Goal: Task Accomplishment & Management: Use online tool/utility

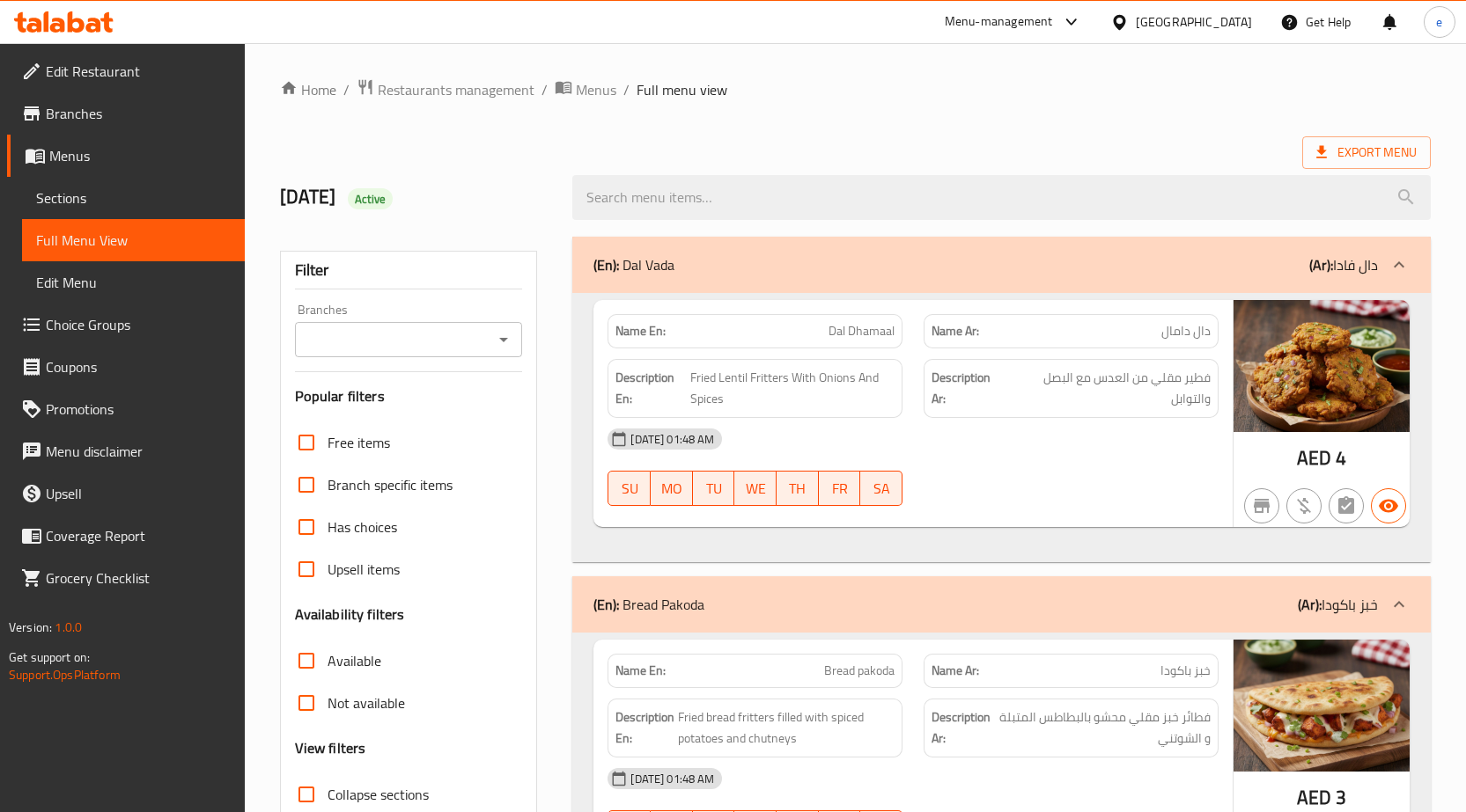
scroll to position [26000, 0]
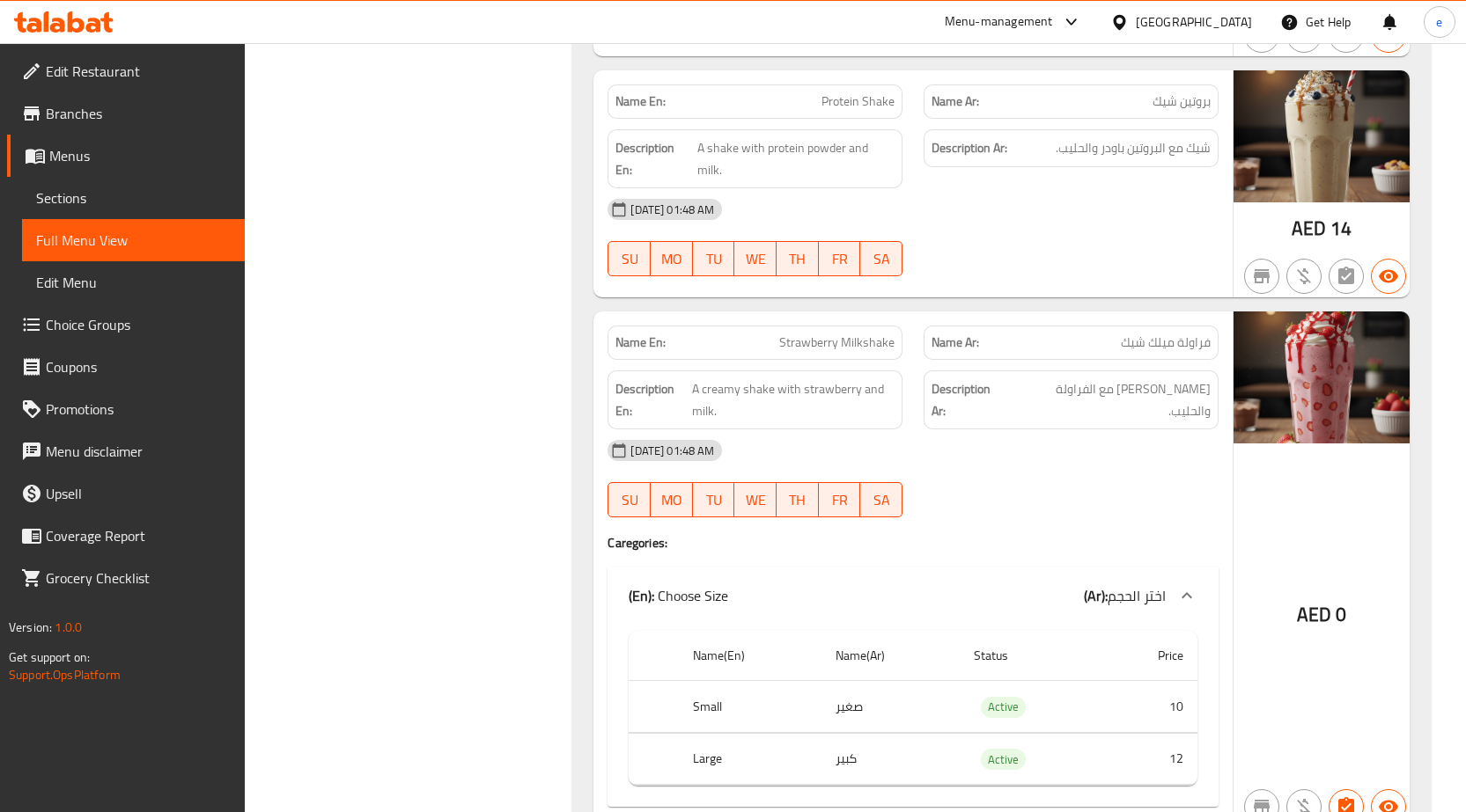
click at [64, 10] on div at bounding box center [63, 22] width 128 height 35
click at [63, 18] on icon at bounding box center [63, 21] width 99 height 21
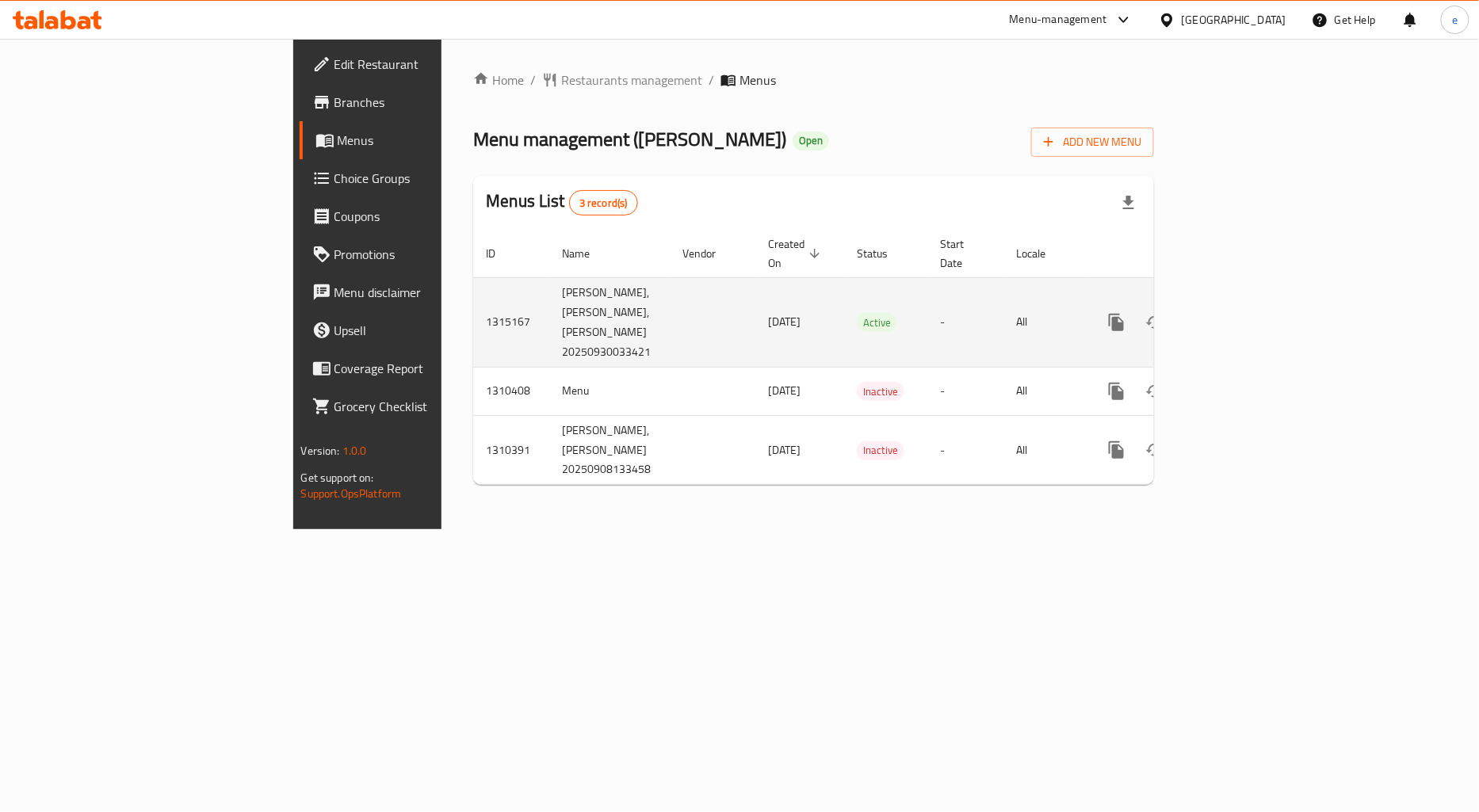
click at [1240, 319] on icon "enhanced table" at bounding box center [1230, 322] width 19 height 19
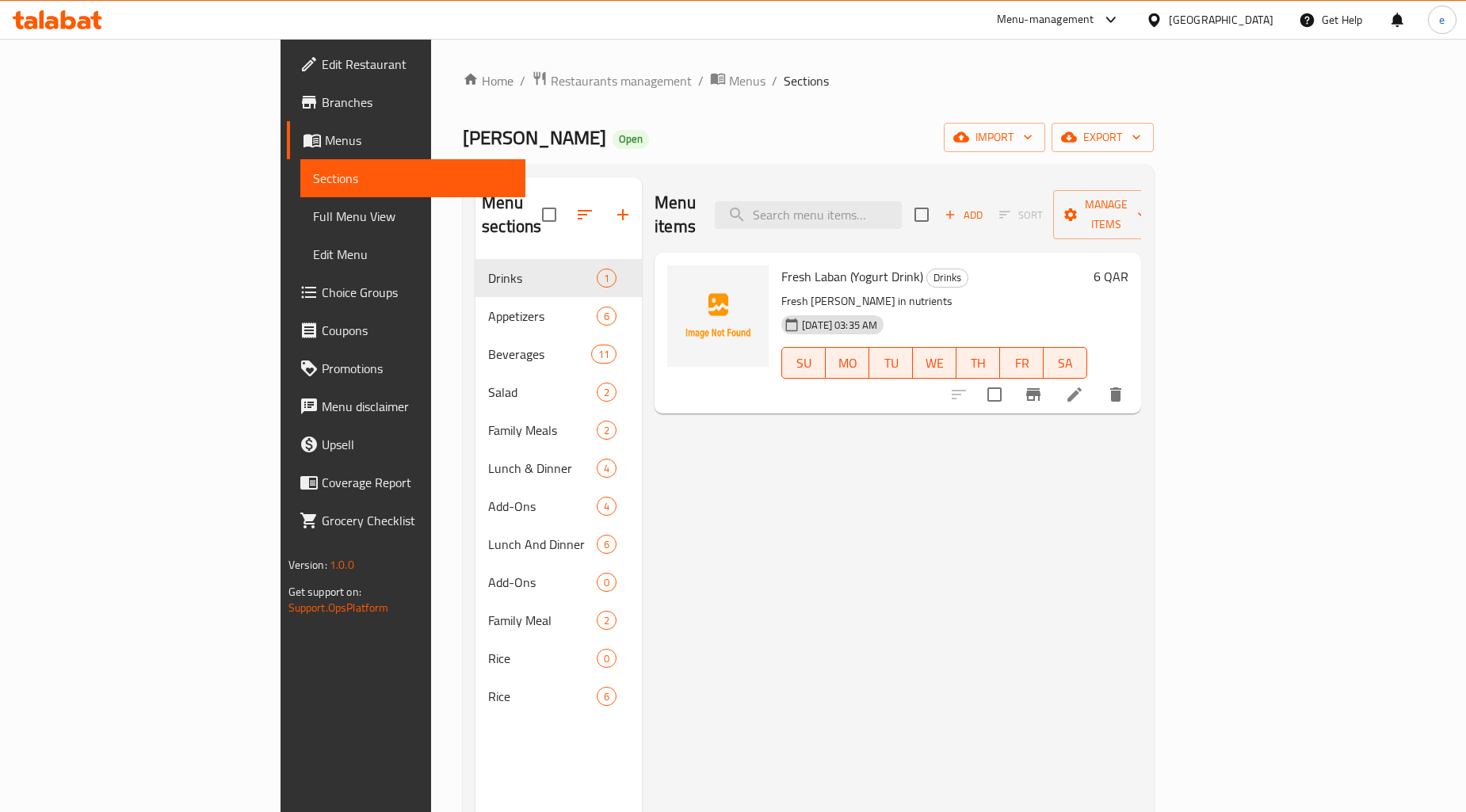
click at [321, 98] on span "Branches" at bounding box center [416, 102] width 191 height 19
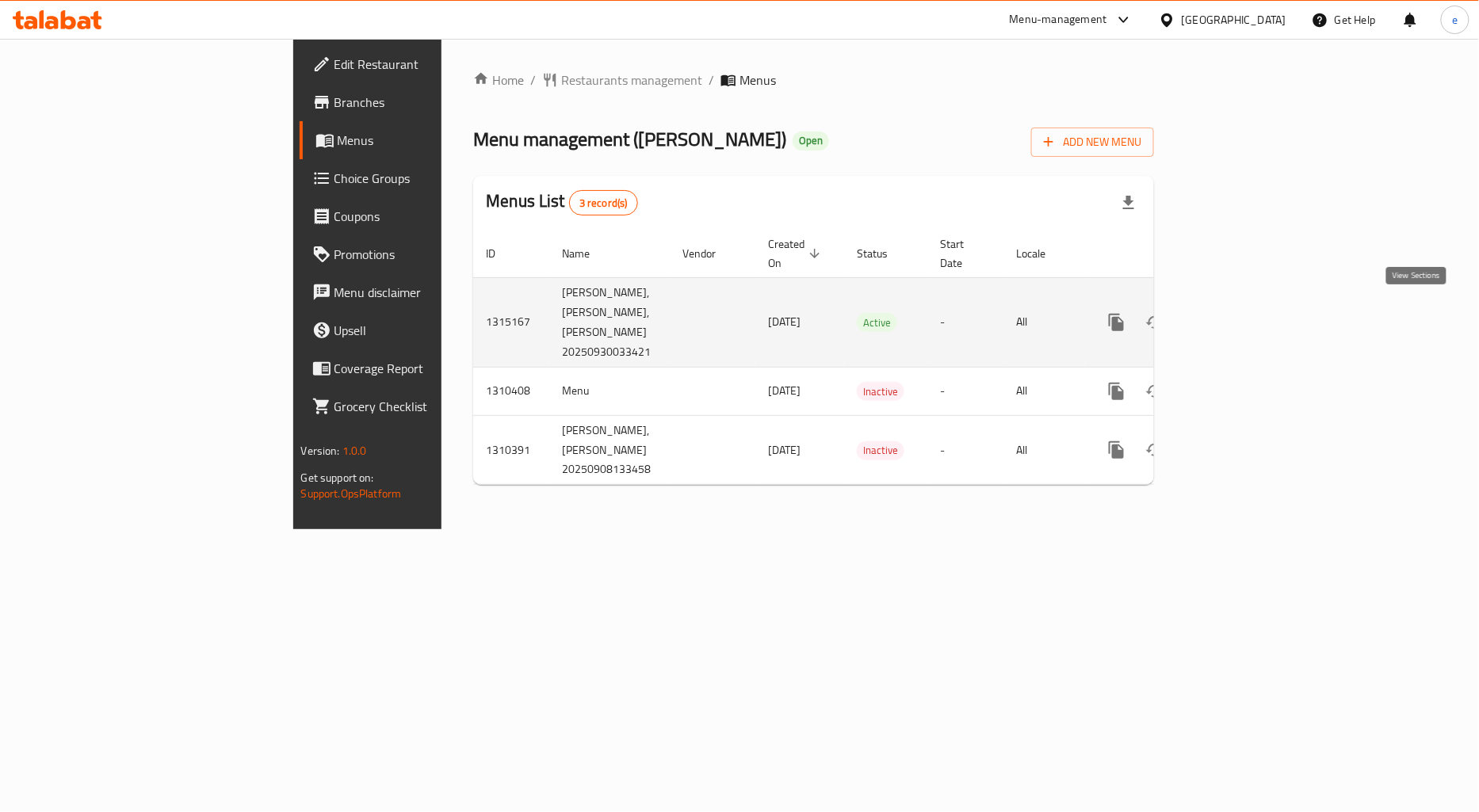
click at [1240, 313] on icon "enhanced table" at bounding box center [1230, 322] width 19 height 19
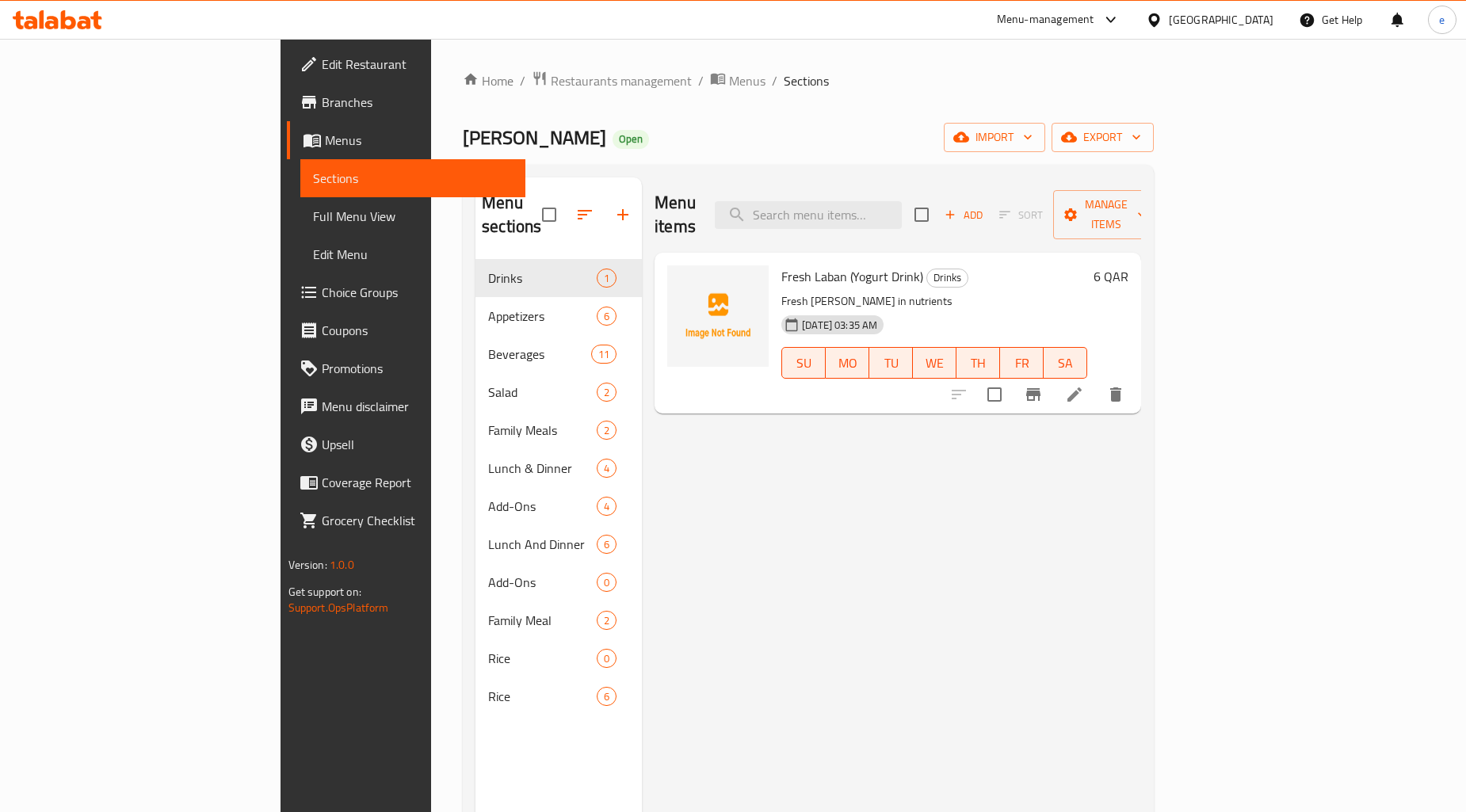
click at [321, 102] on span "Branches" at bounding box center [416, 102] width 191 height 19
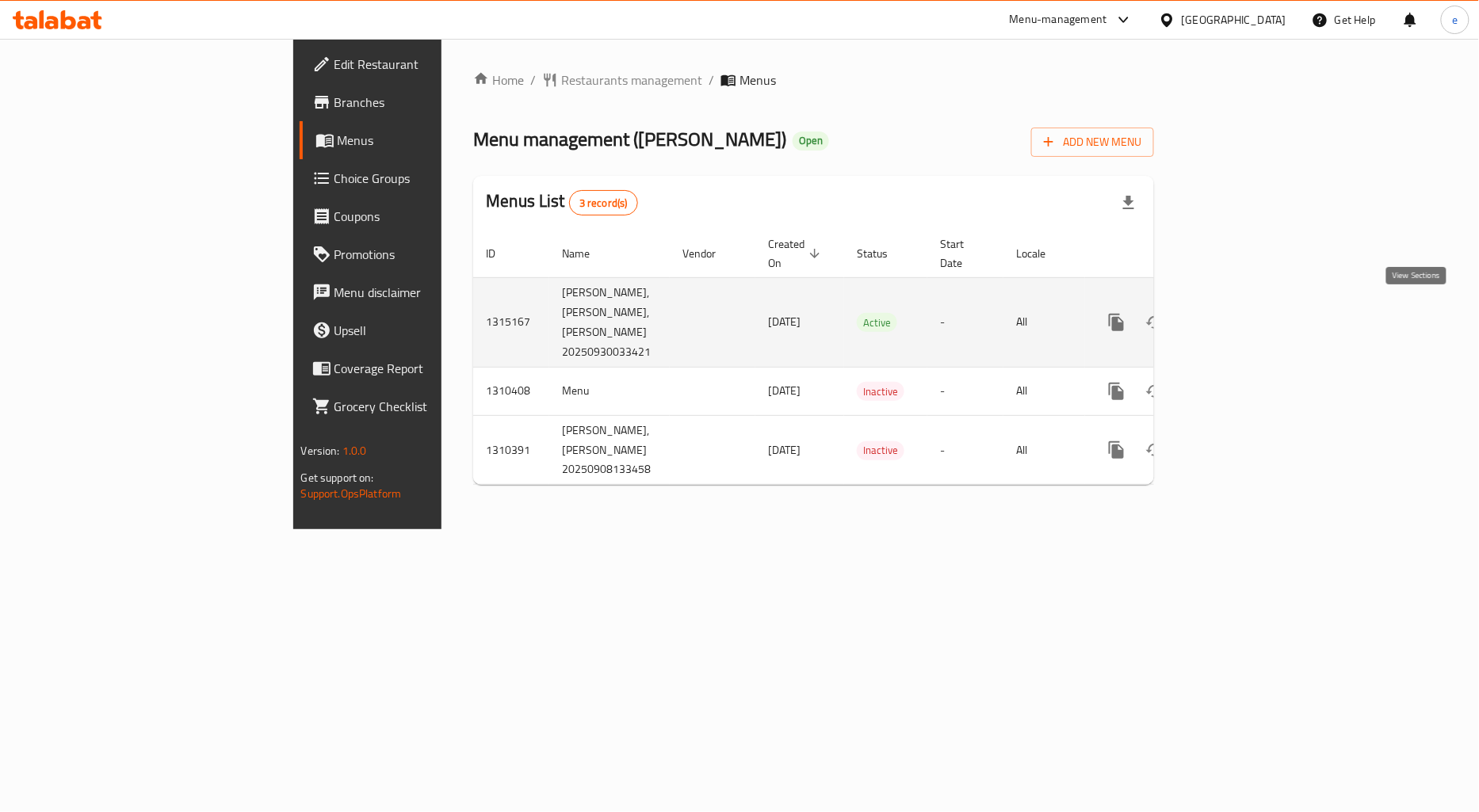
click at [1240, 313] on icon "enhanced table" at bounding box center [1230, 322] width 19 height 19
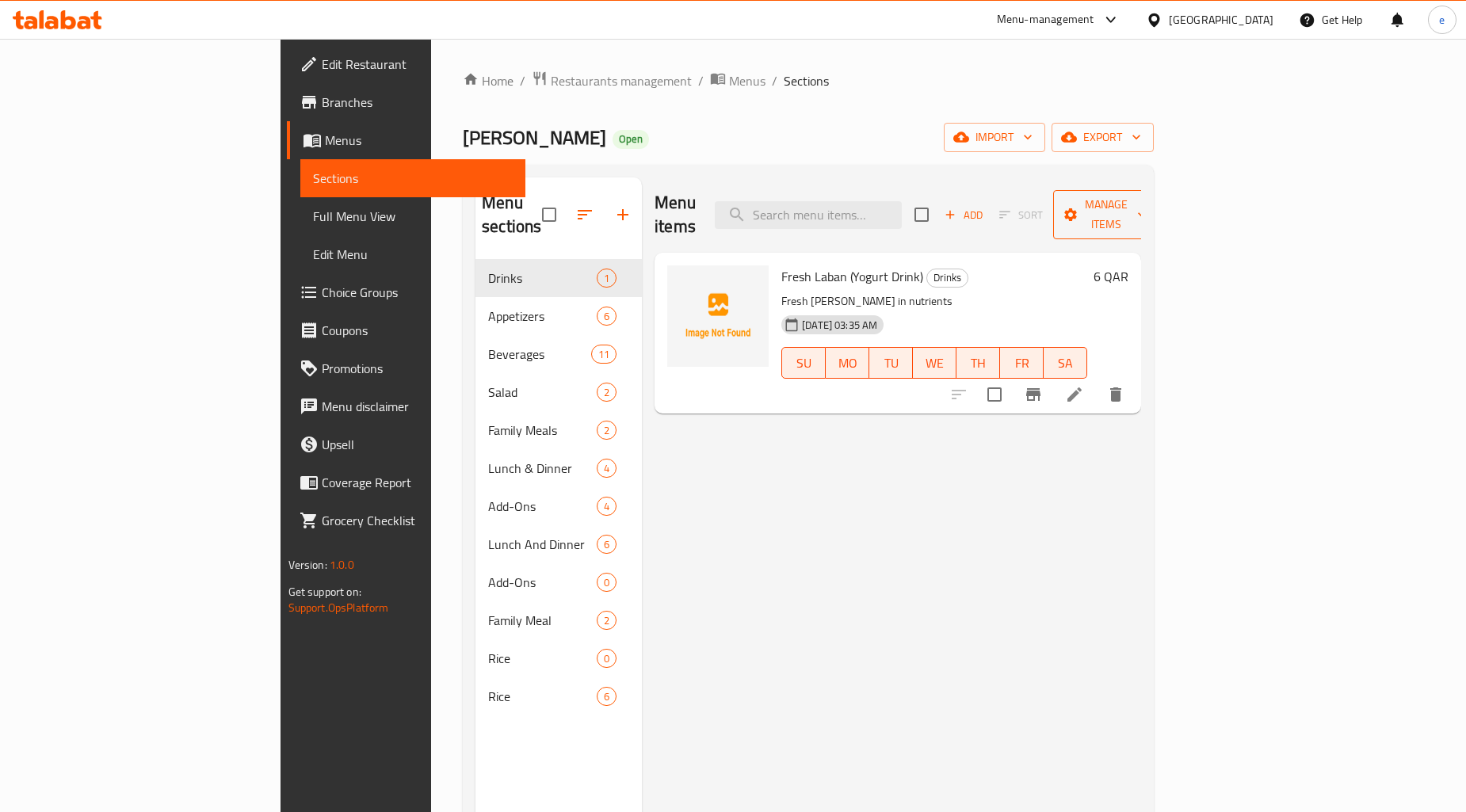
click at [1150, 207] on icon "button" at bounding box center [1142, 214] width 16 height 16
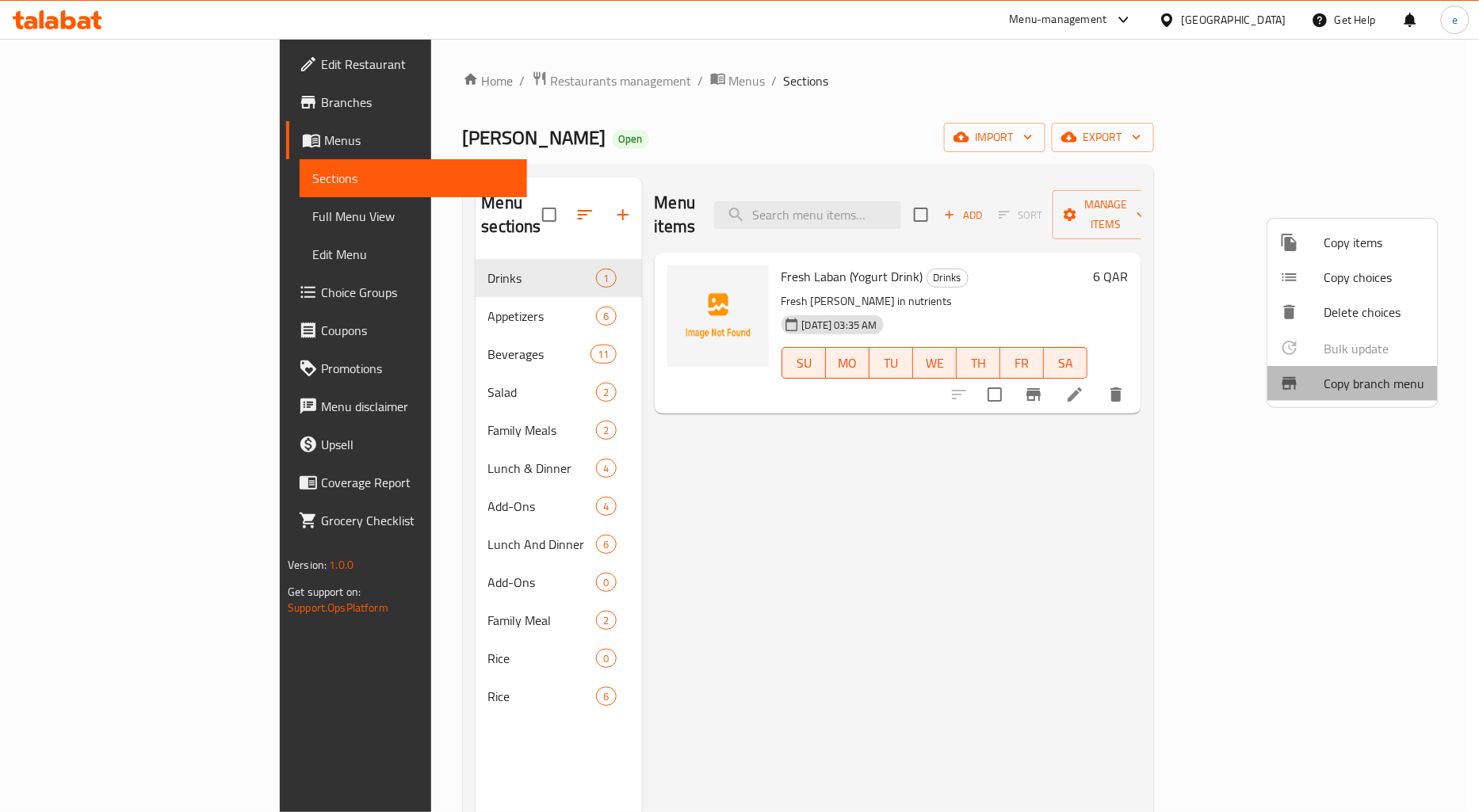
click at [1358, 378] on span "Copy branch menu" at bounding box center [1375, 383] width 101 height 19
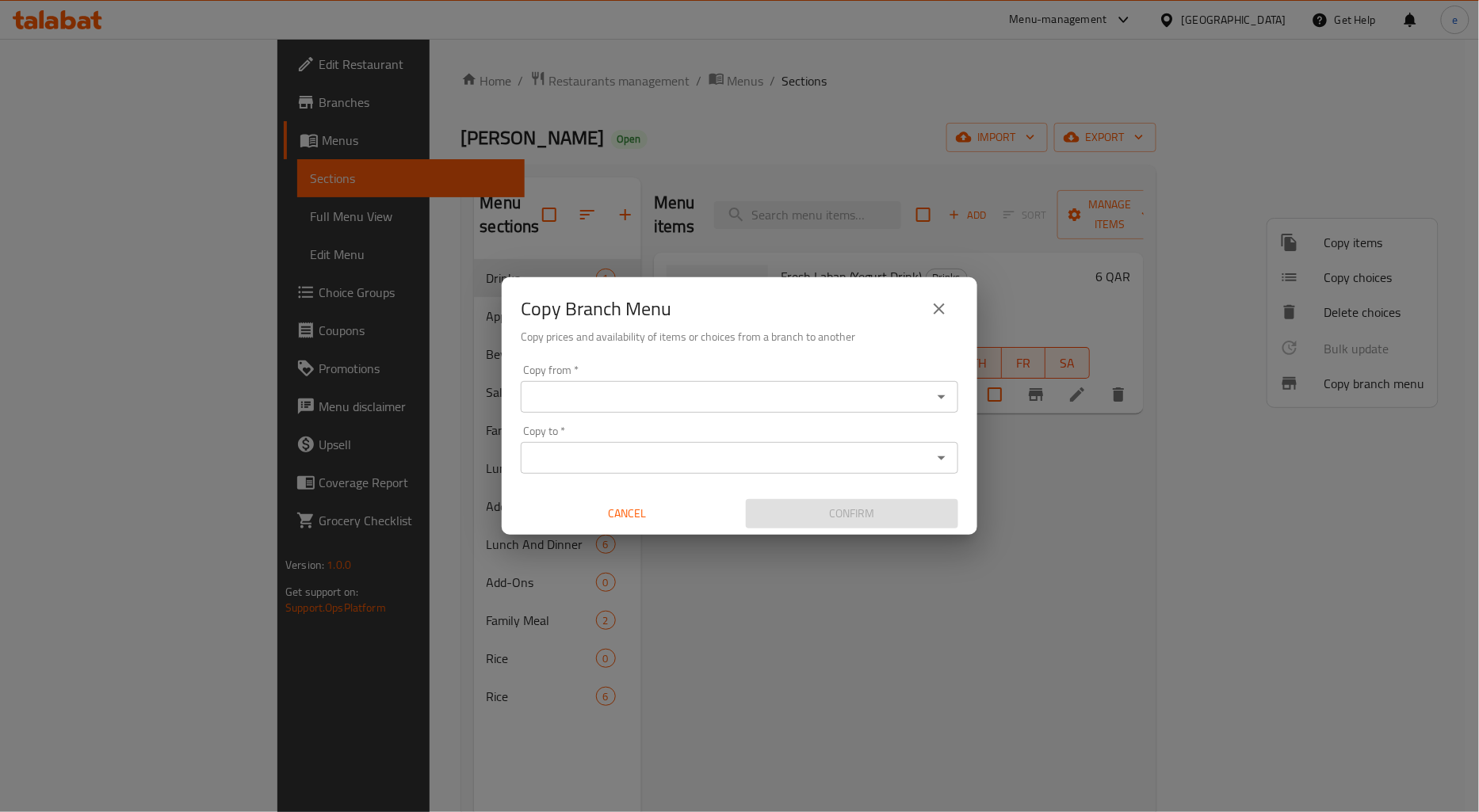
click at [902, 392] on input "Copy from   *" at bounding box center [726, 397] width 402 height 22
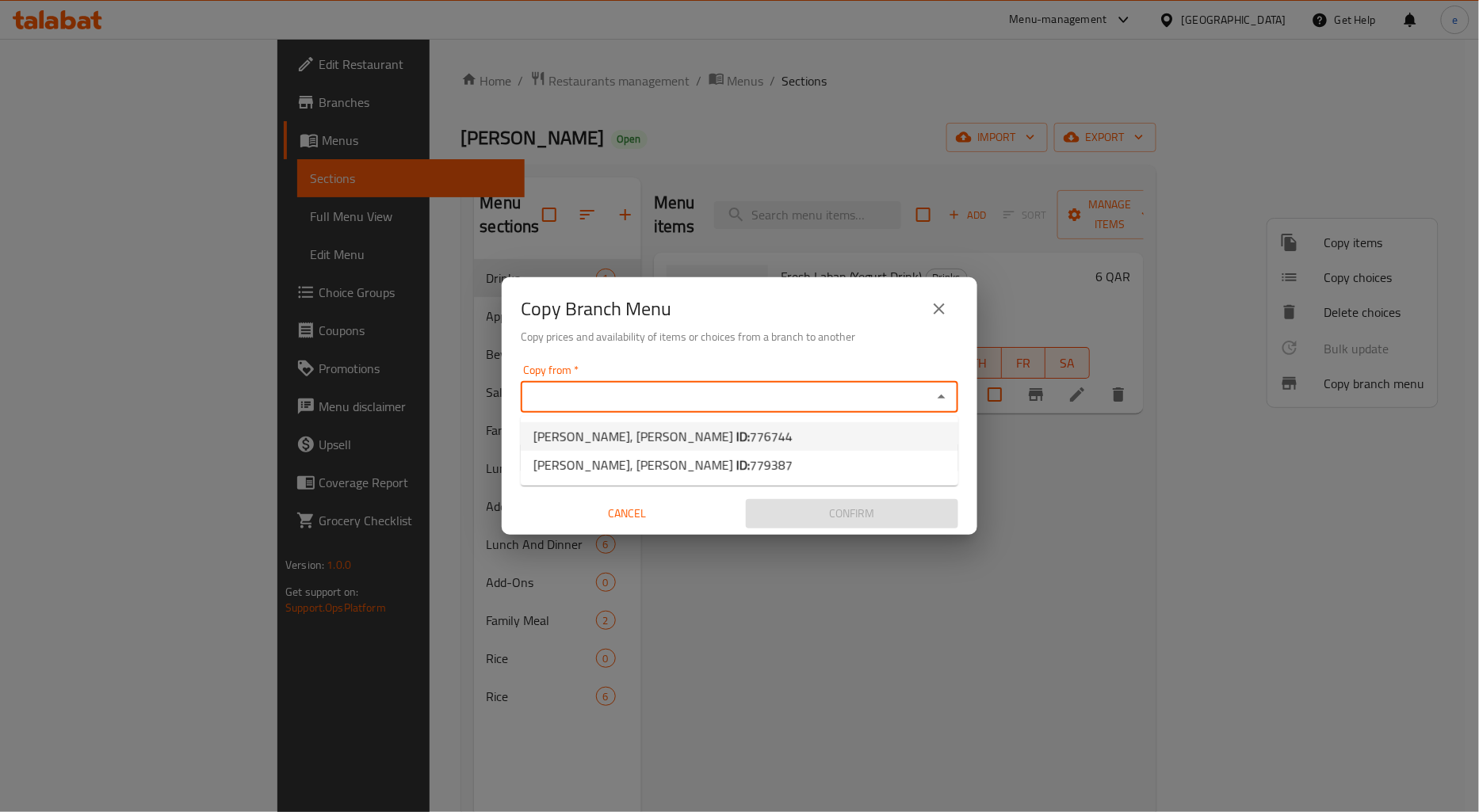
click at [781, 444] on li "Farooj Al Shawaya, Abu Hamour ID: 776744" at bounding box center [739, 436] width 437 height 29
type input "Farooj Al Shawaya, Abu Hamour"
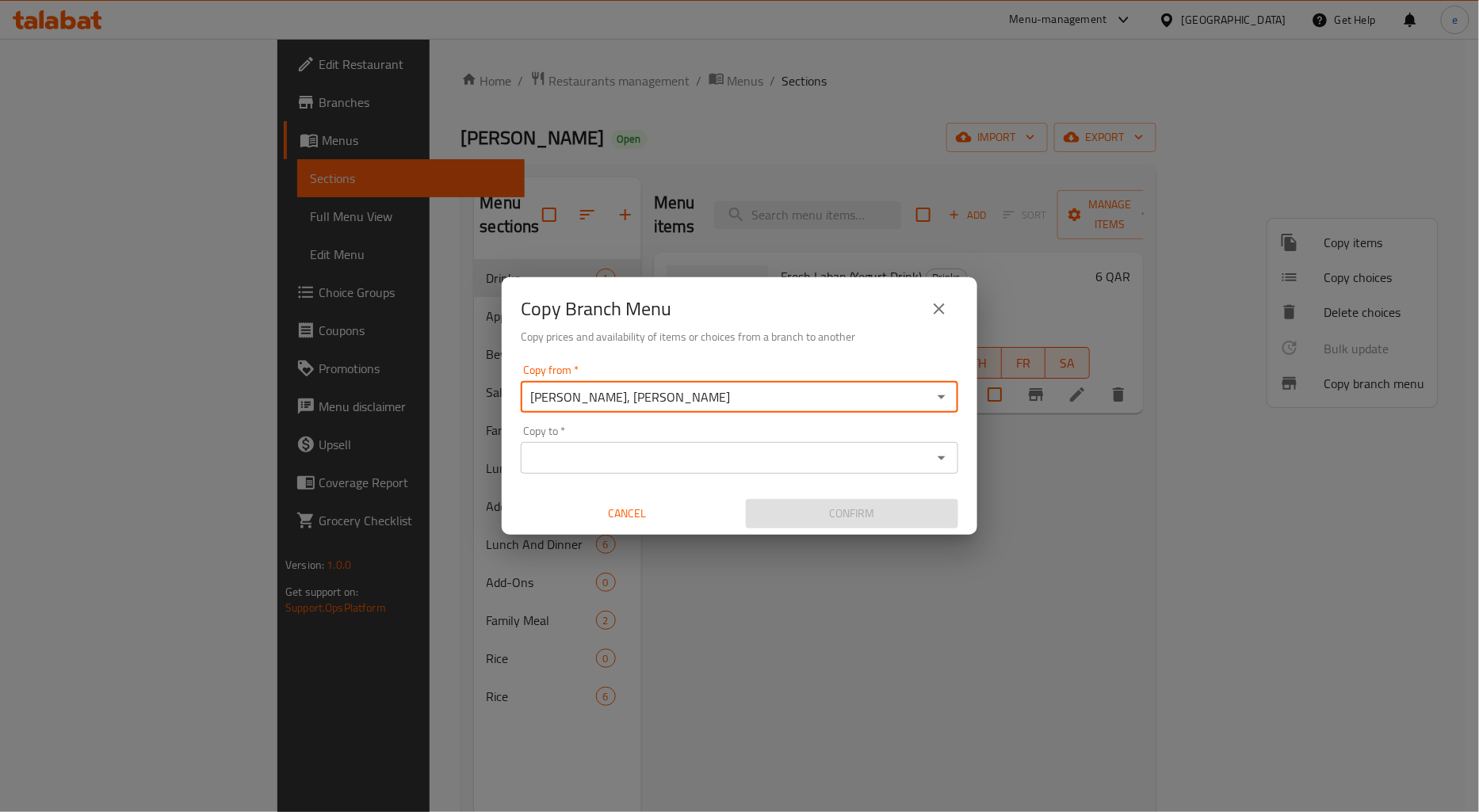
click at [774, 459] on input "Copy to   *" at bounding box center [726, 458] width 402 height 22
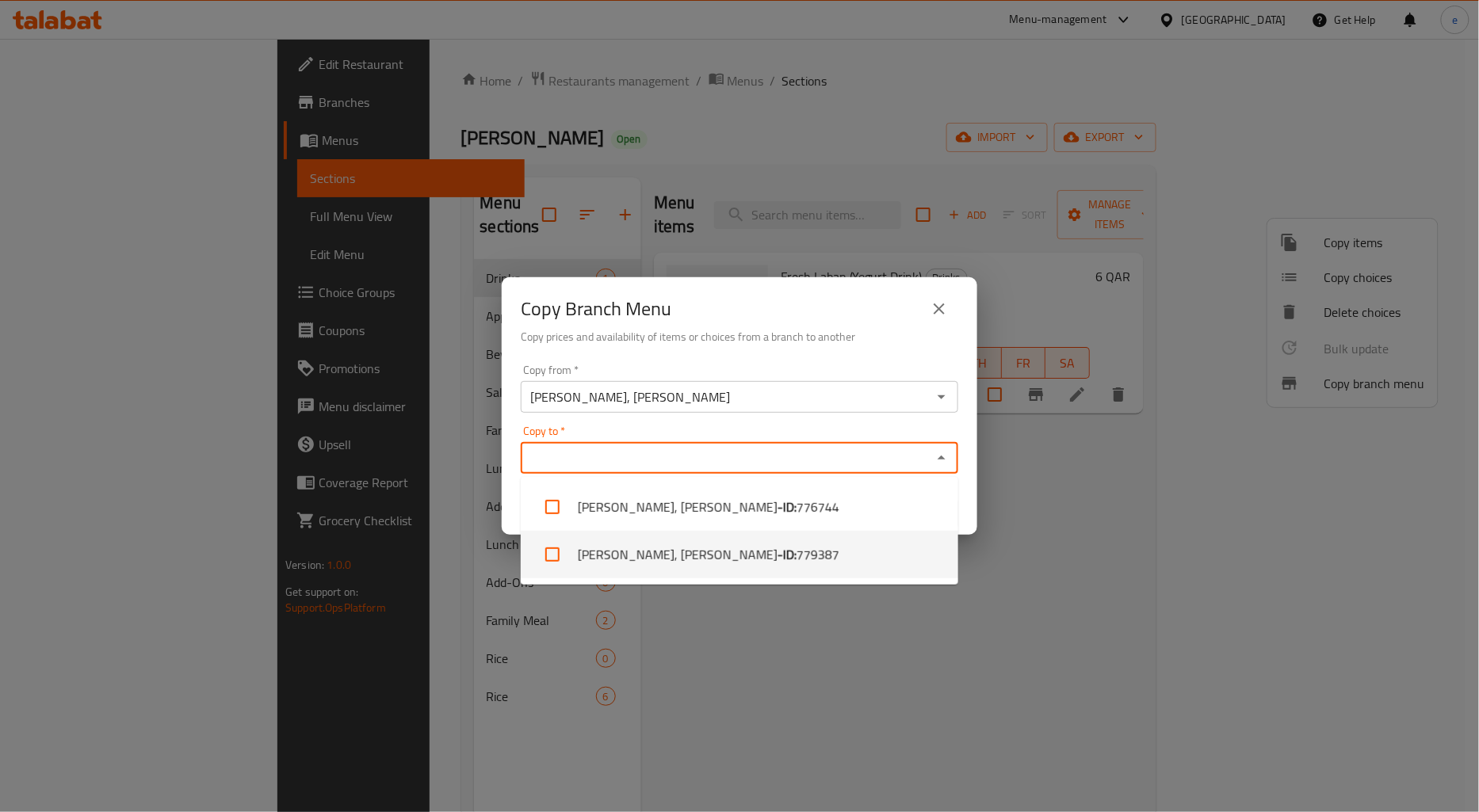
click at [797, 545] on span "779387" at bounding box center [818, 554] width 43 height 19
checkbox input "true"
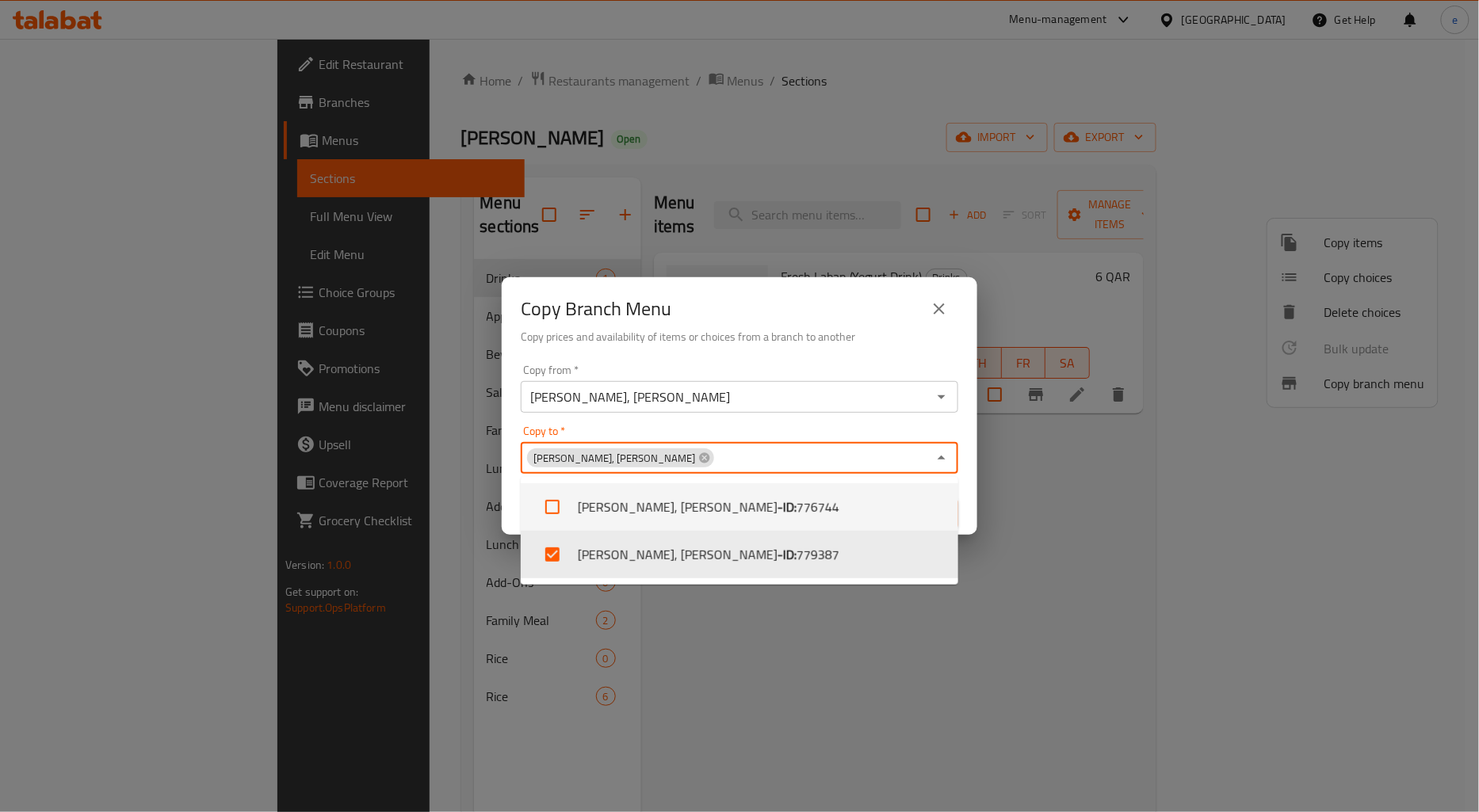
click at [740, 425] on div "Copy to   * Farooj Al Shawaya, Ain Khaled Copy to *" at bounding box center [739, 449] width 437 height 49
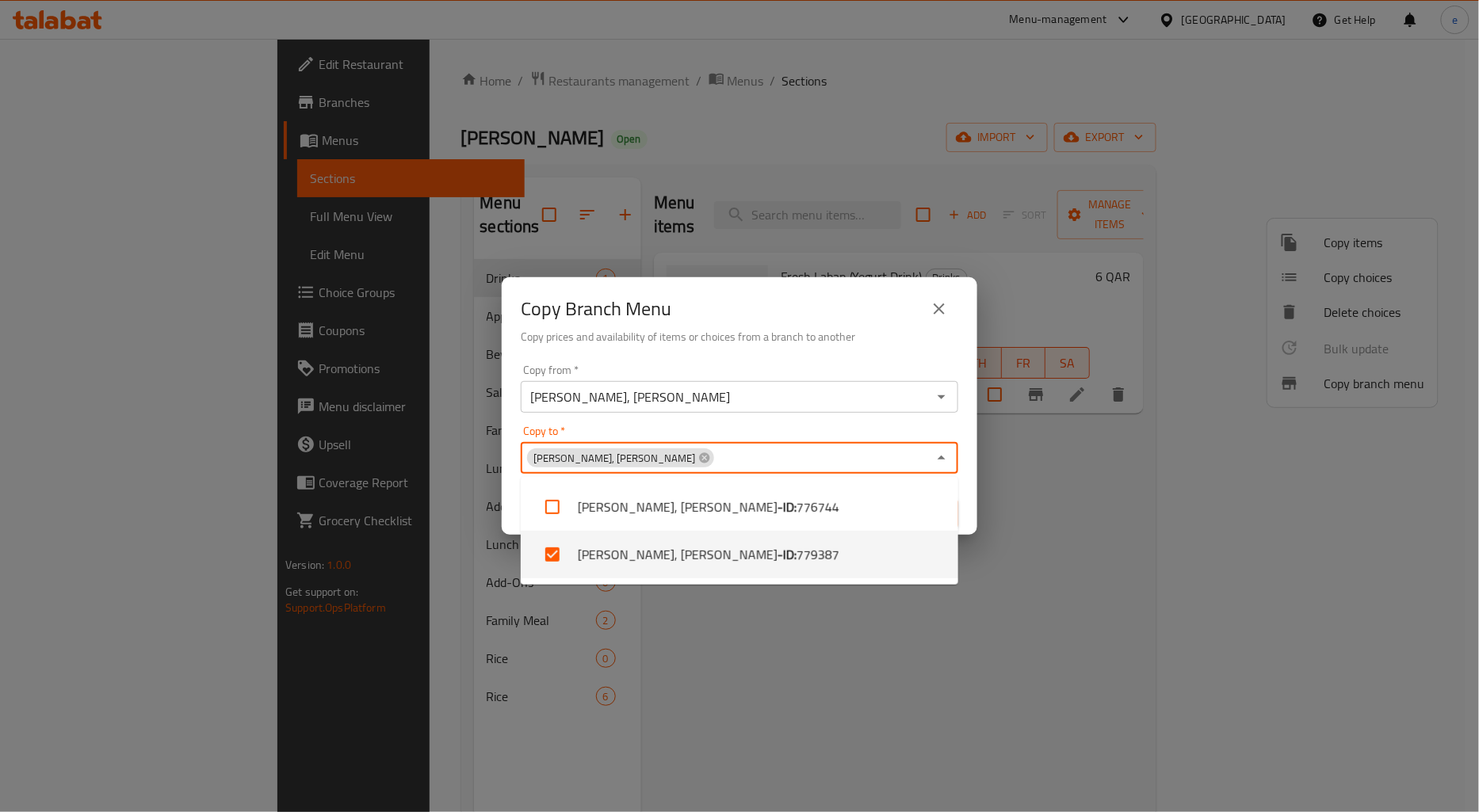
click at [507, 483] on div "Copy from   * Farooj Al Shawaya, Abu Hamour Copy from * Copy to   * Farooj Al S…" at bounding box center [739, 447] width 475 height 177
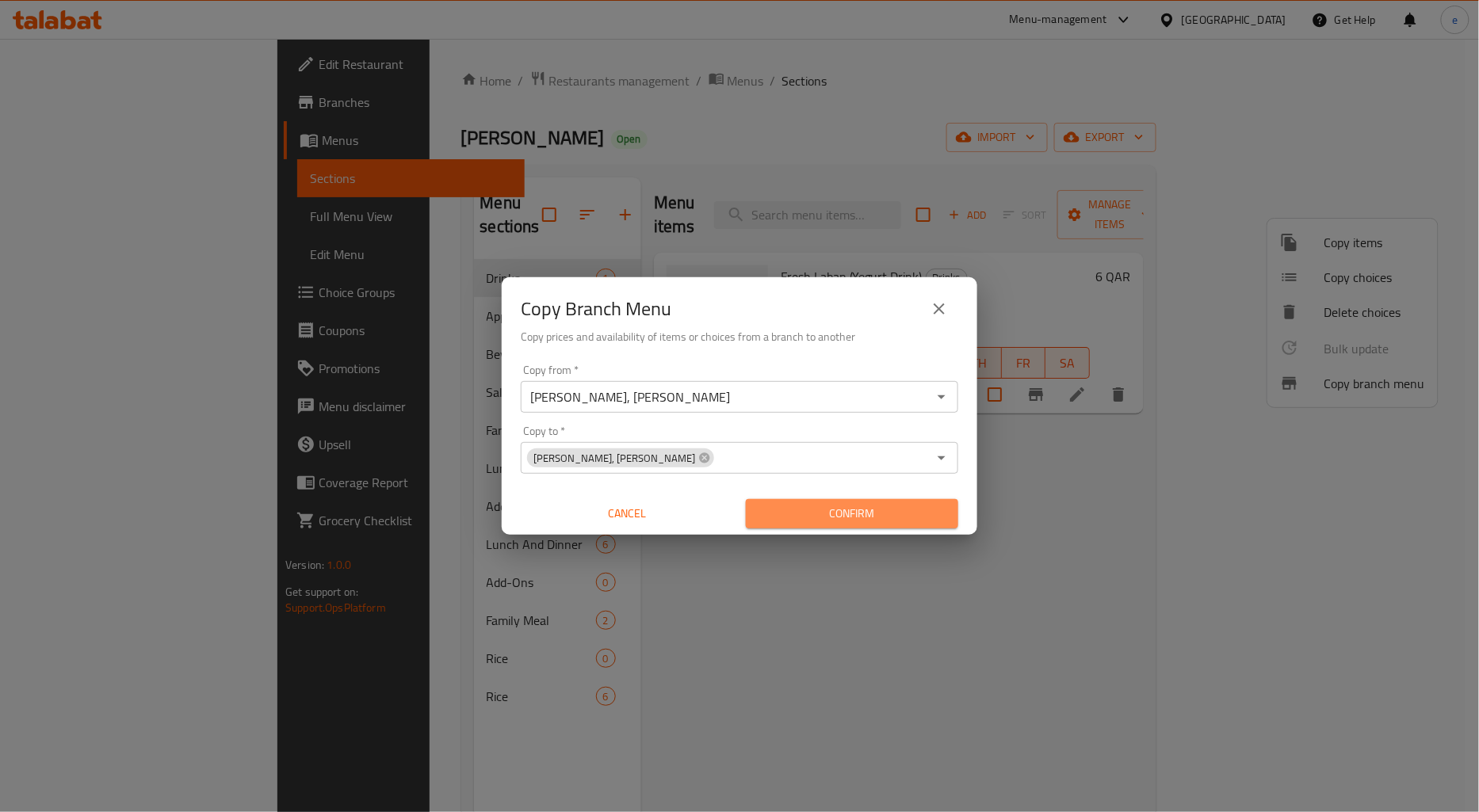
click at [798, 514] on span "Confirm" at bounding box center [852, 514] width 187 height 20
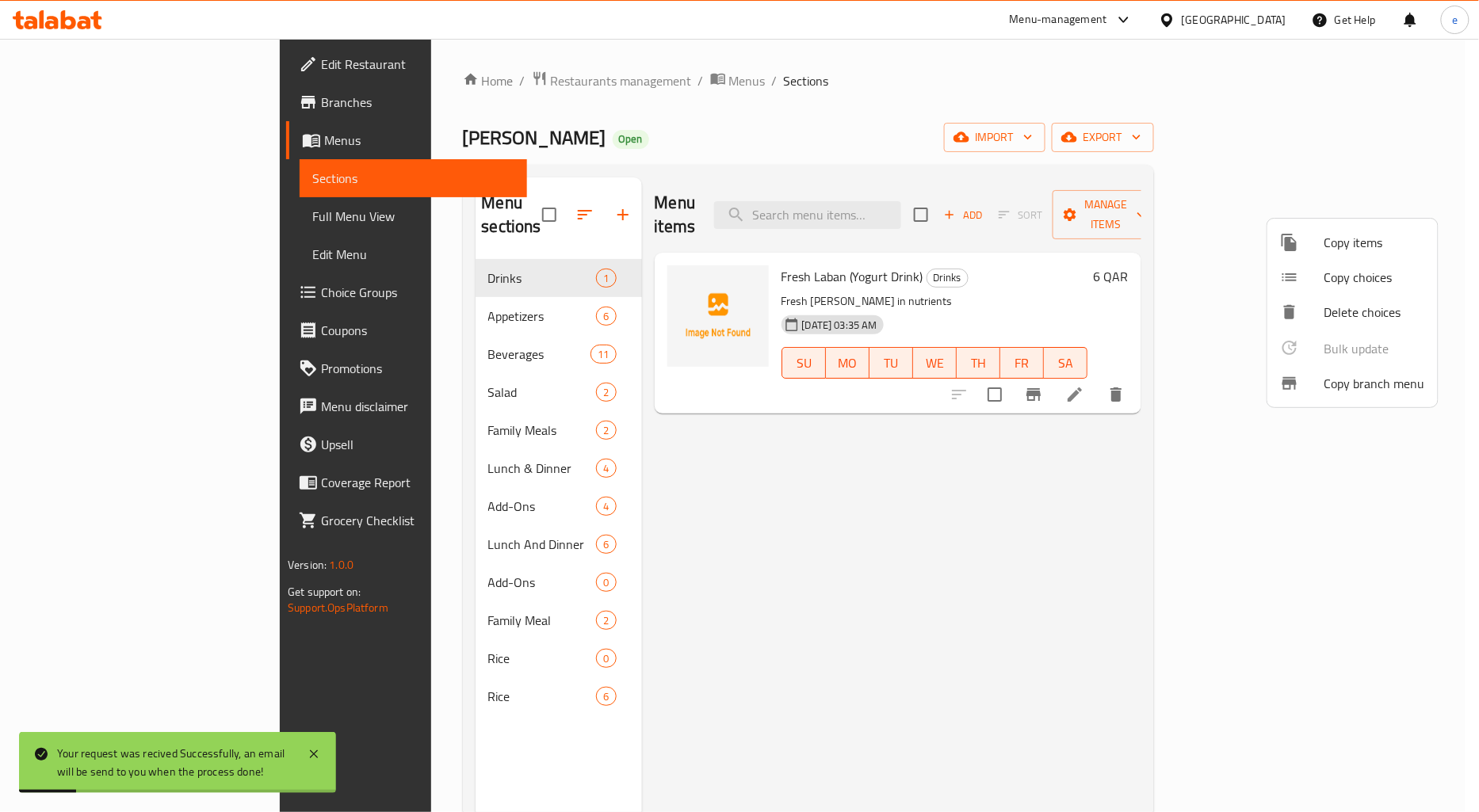
click at [72, 106] on div at bounding box center [740, 406] width 1479 height 812
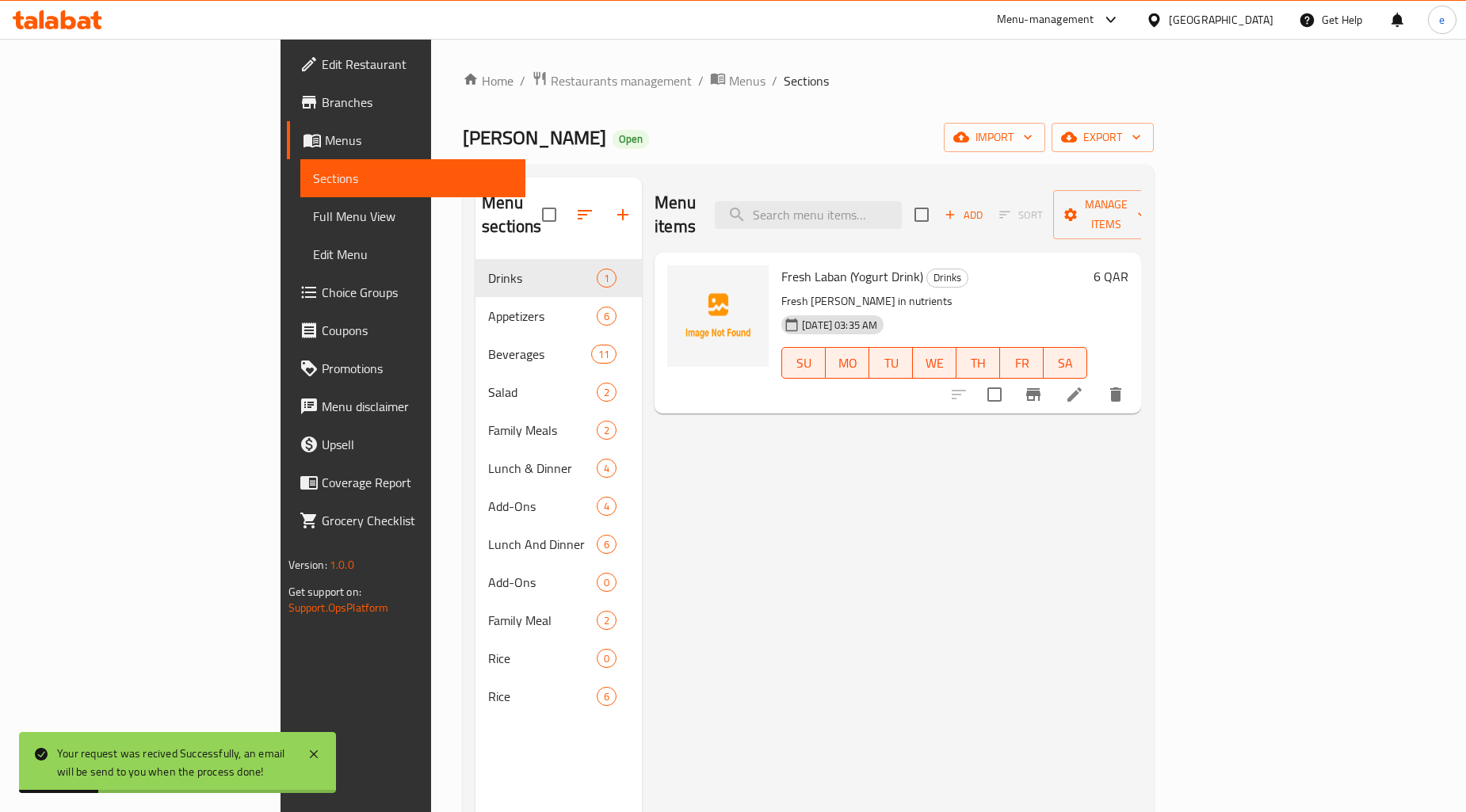
click at [321, 106] on span "Branches" at bounding box center [416, 102] width 191 height 19
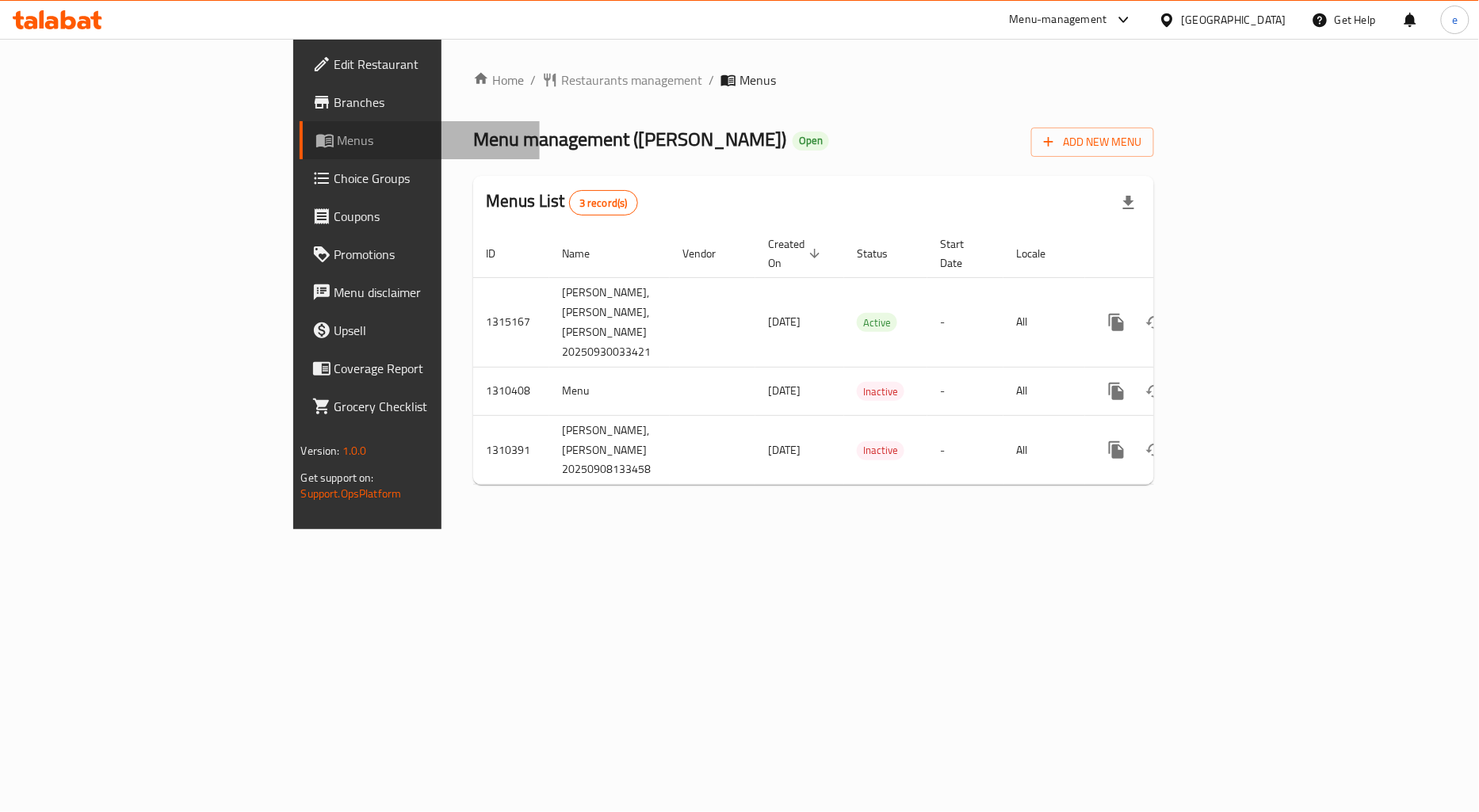
click at [300, 154] on link "Menus" at bounding box center [421, 140] width 241 height 38
click at [300, 115] on link "Branches" at bounding box center [421, 102] width 241 height 38
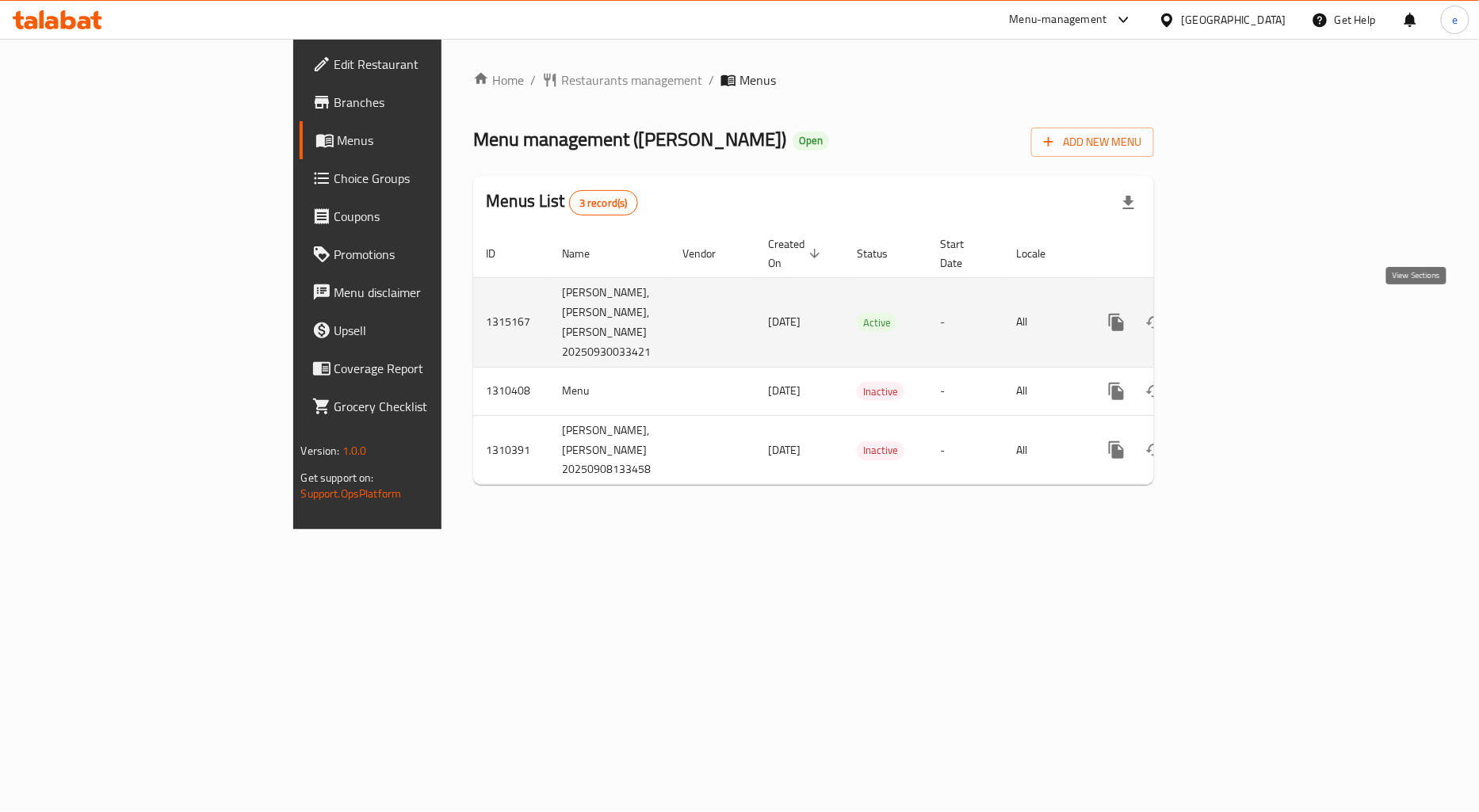
click at [1240, 313] on icon "enhanced table" at bounding box center [1230, 322] width 19 height 19
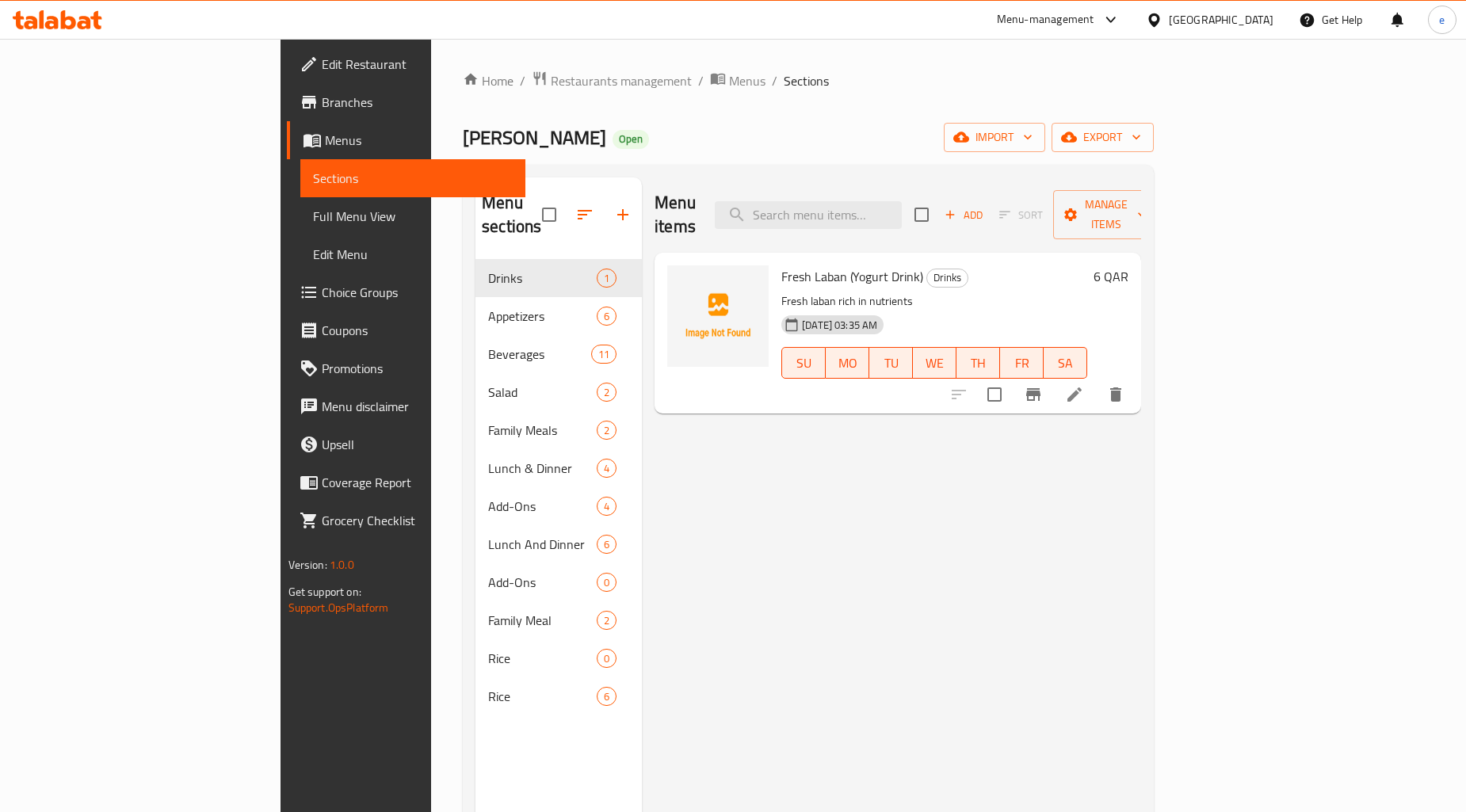
click at [301, 201] on link "Full Menu View" at bounding box center [413, 216] width 225 height 38
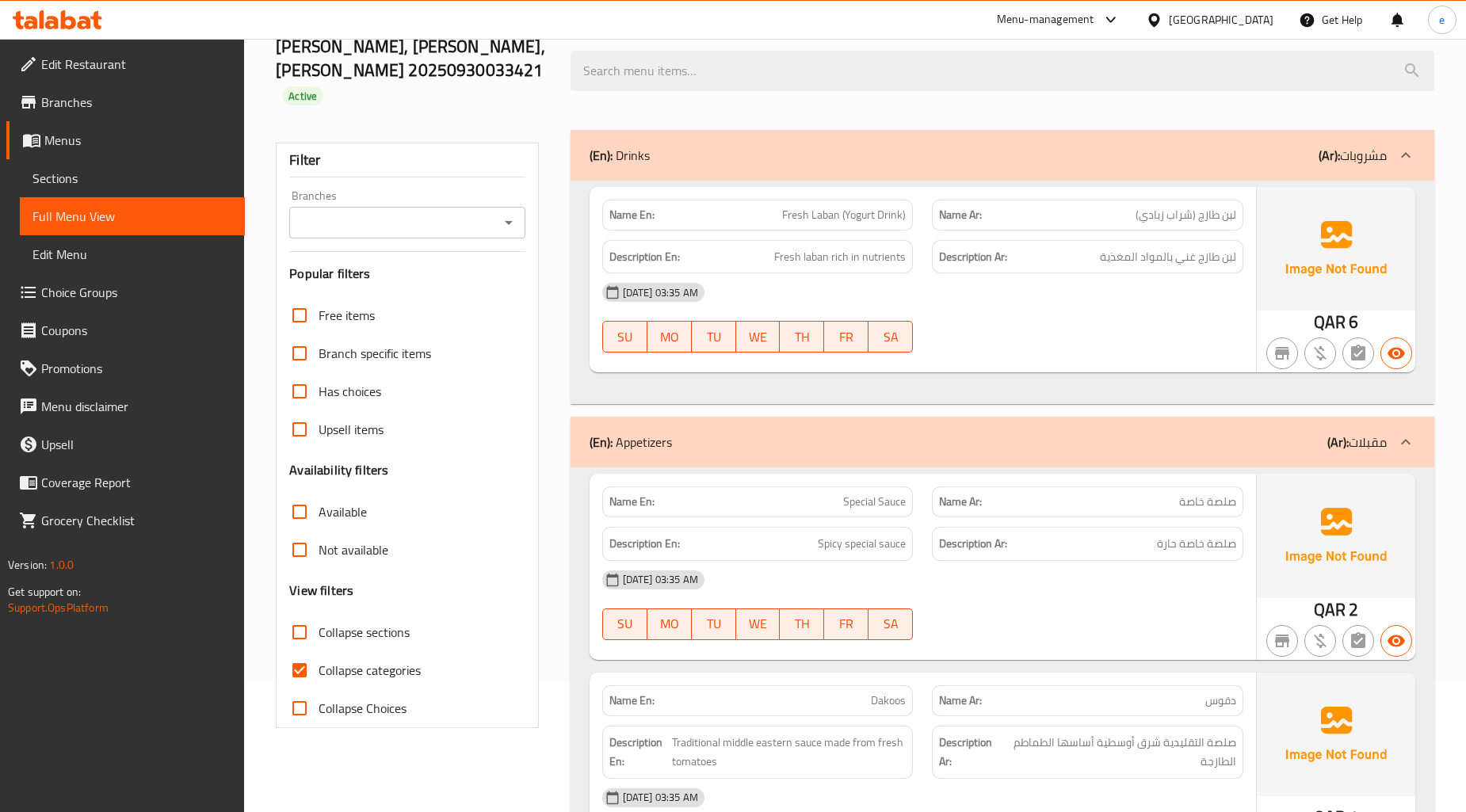
scroll to position [264, 0]
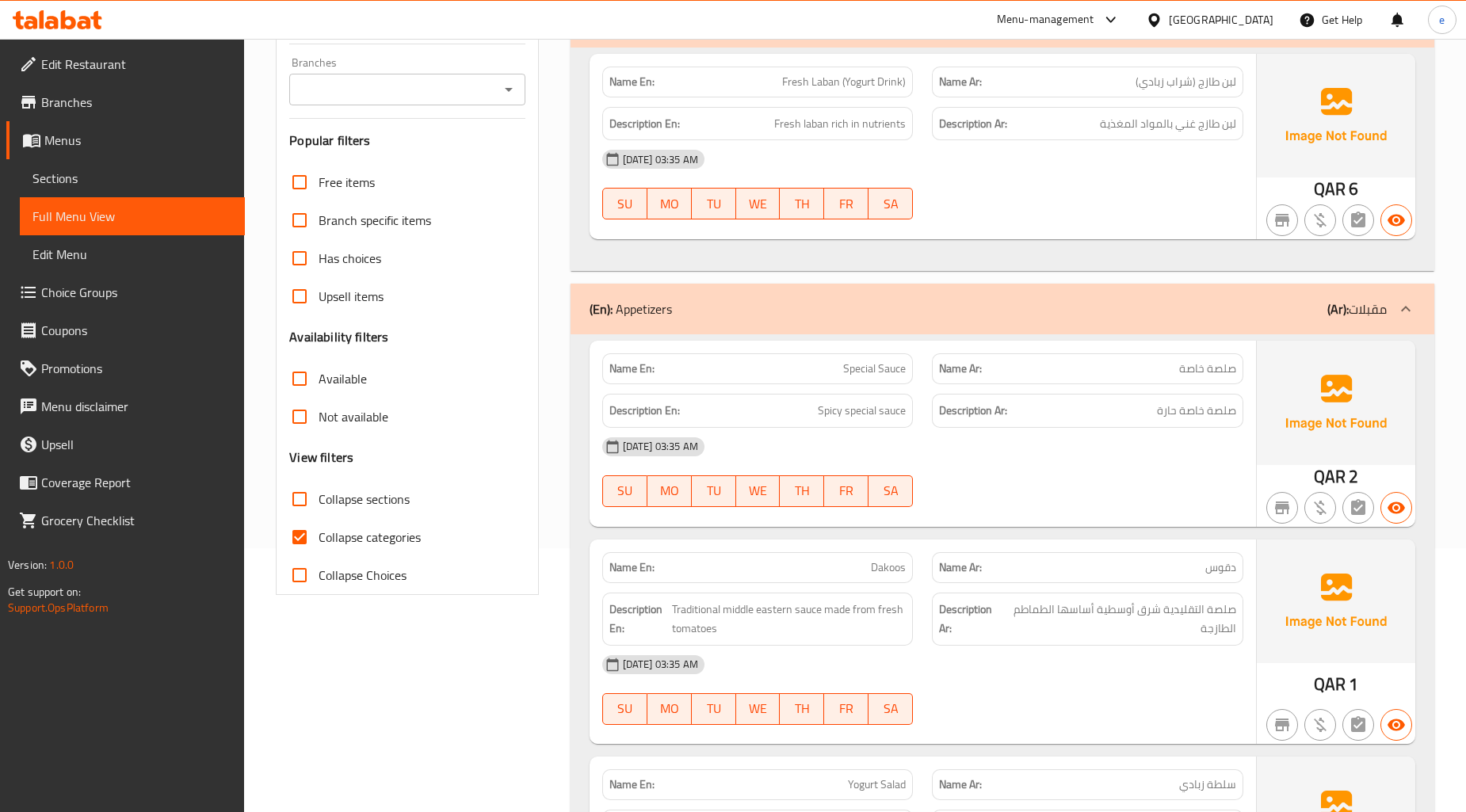
click at [342, 528] on span "Collapse categories" at bounding box center [370, 537] width 102 height 19
click at [319, 518] on input "Collapse categories" at bounding box center [300, 537] width 38 height 38
checkbox input "false"
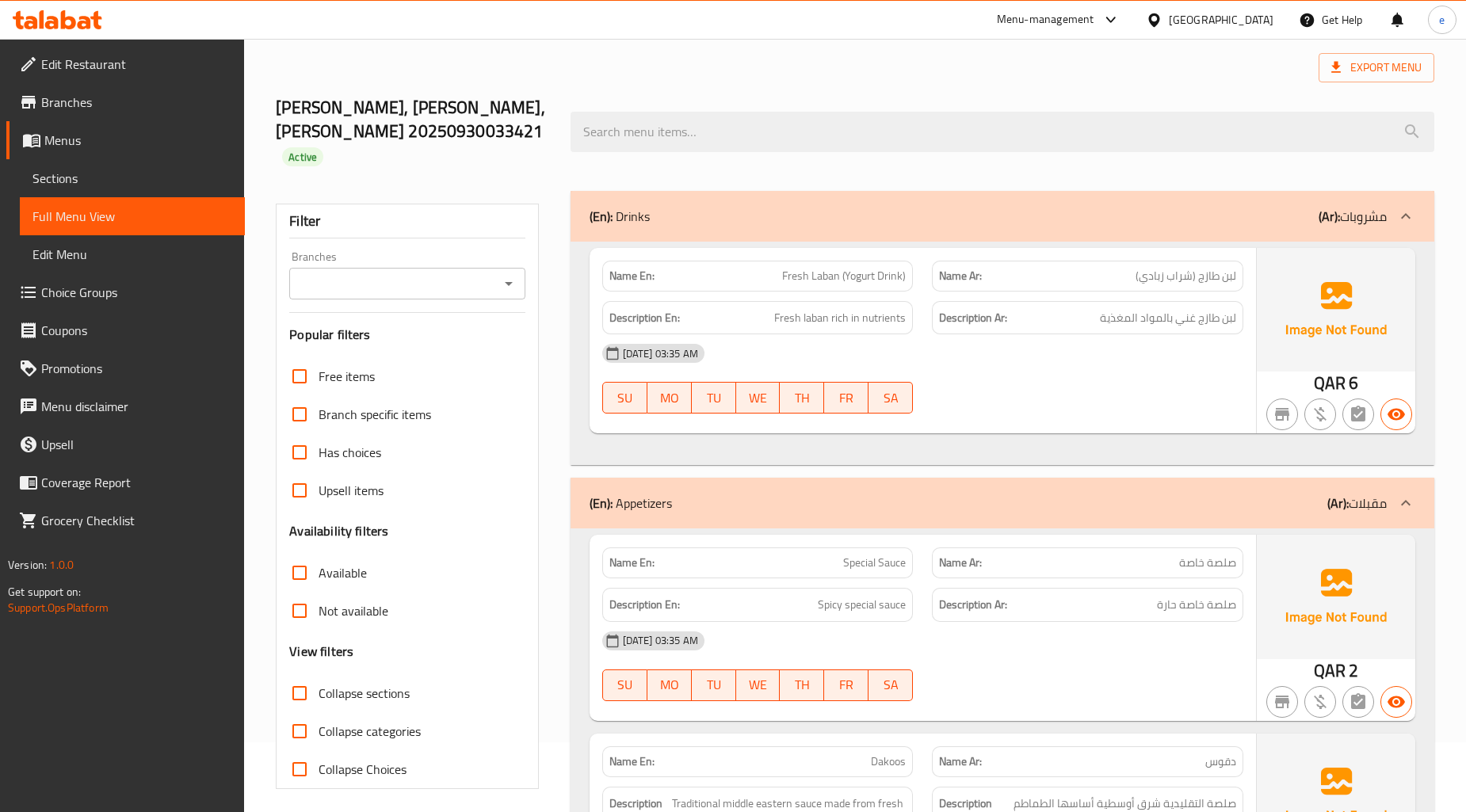
scroll to position [0, 0]
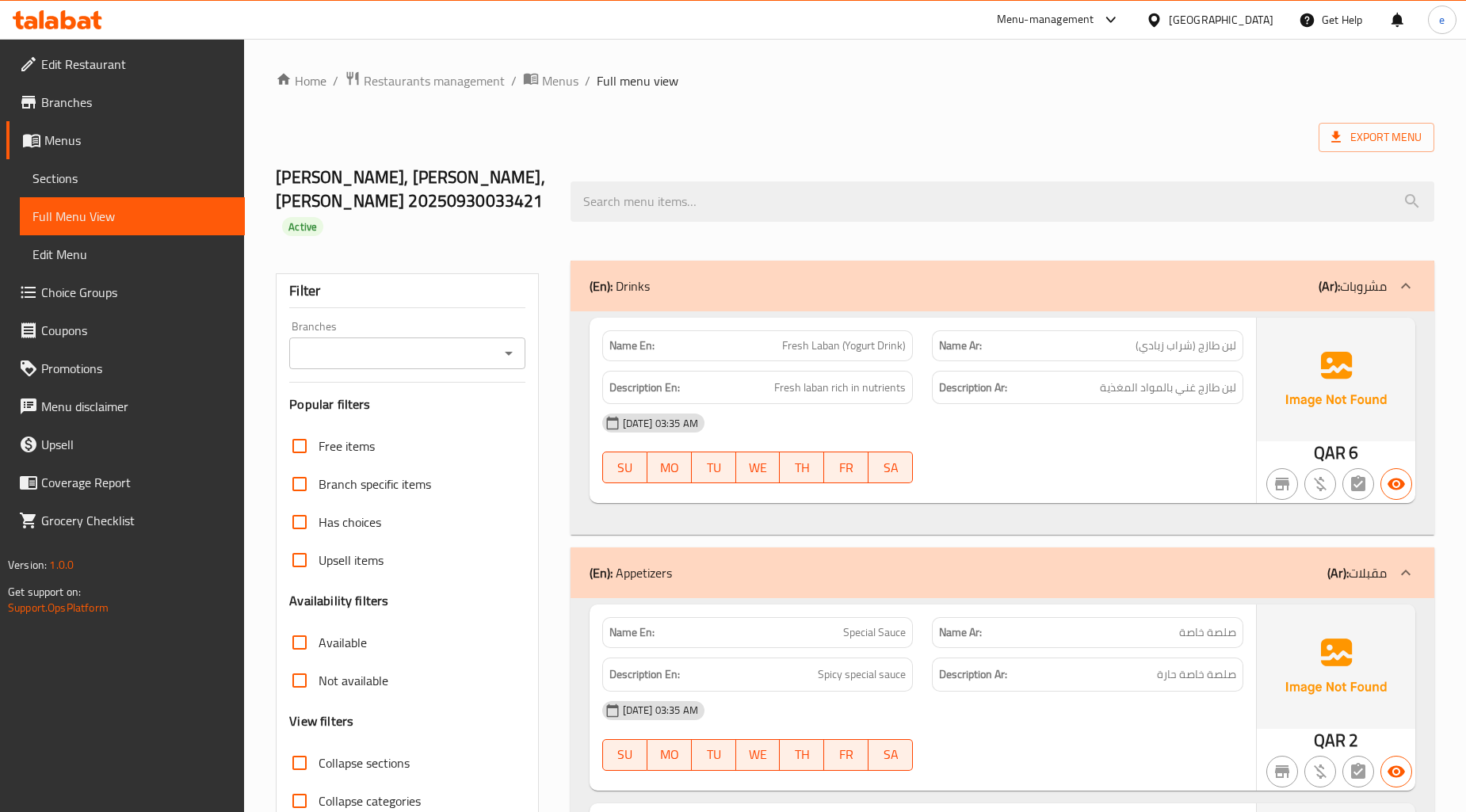
click at [426, 342] on input "Branches" at bounding box center [394, 353] width 200 height 22
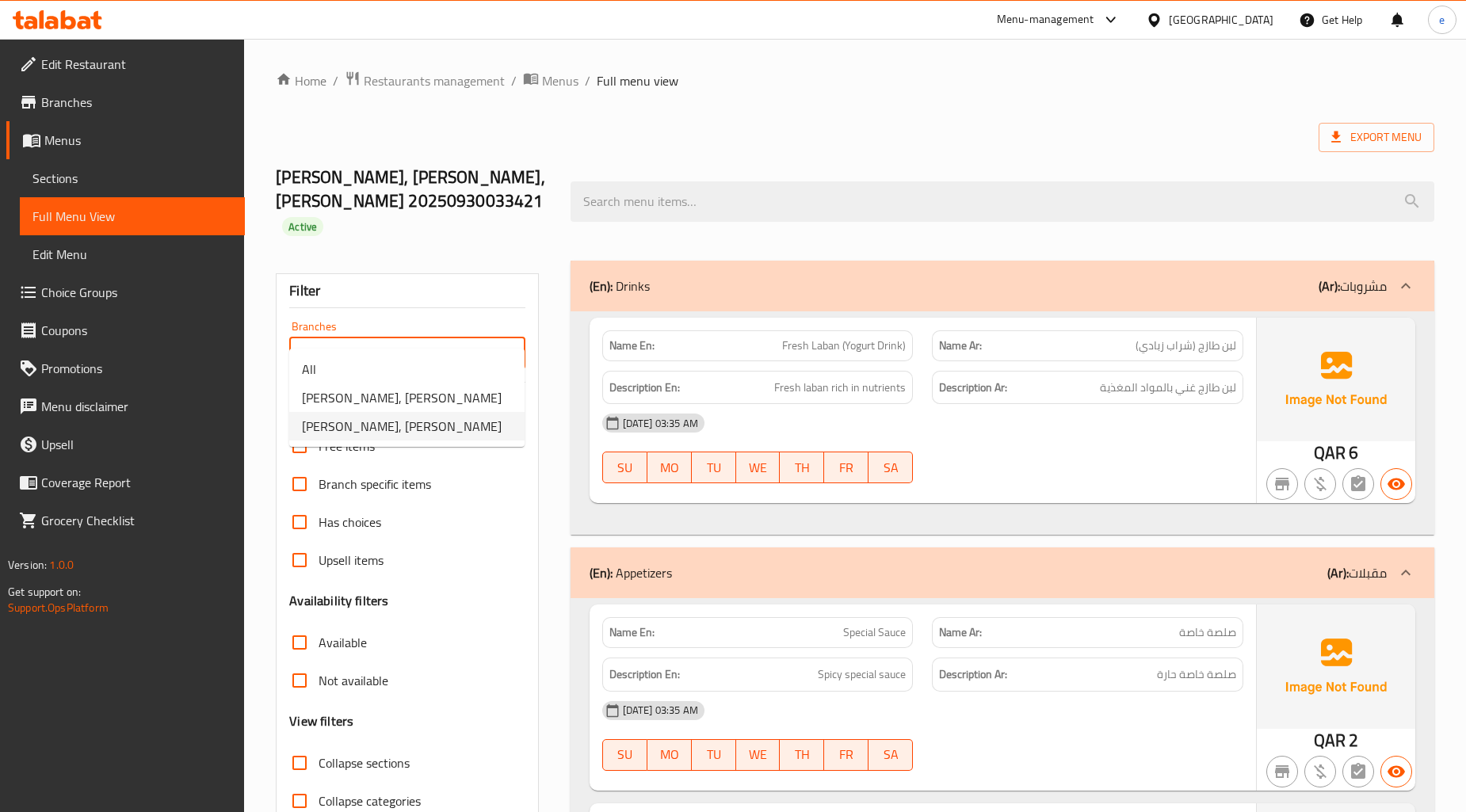
click at [413, 434] on span "[PERSON_NAME], [PERSON_NAME]" at bounding box center [402, 426] width 200 height 19
type input "[PERSON_NAME], [PERSON_NAME]"
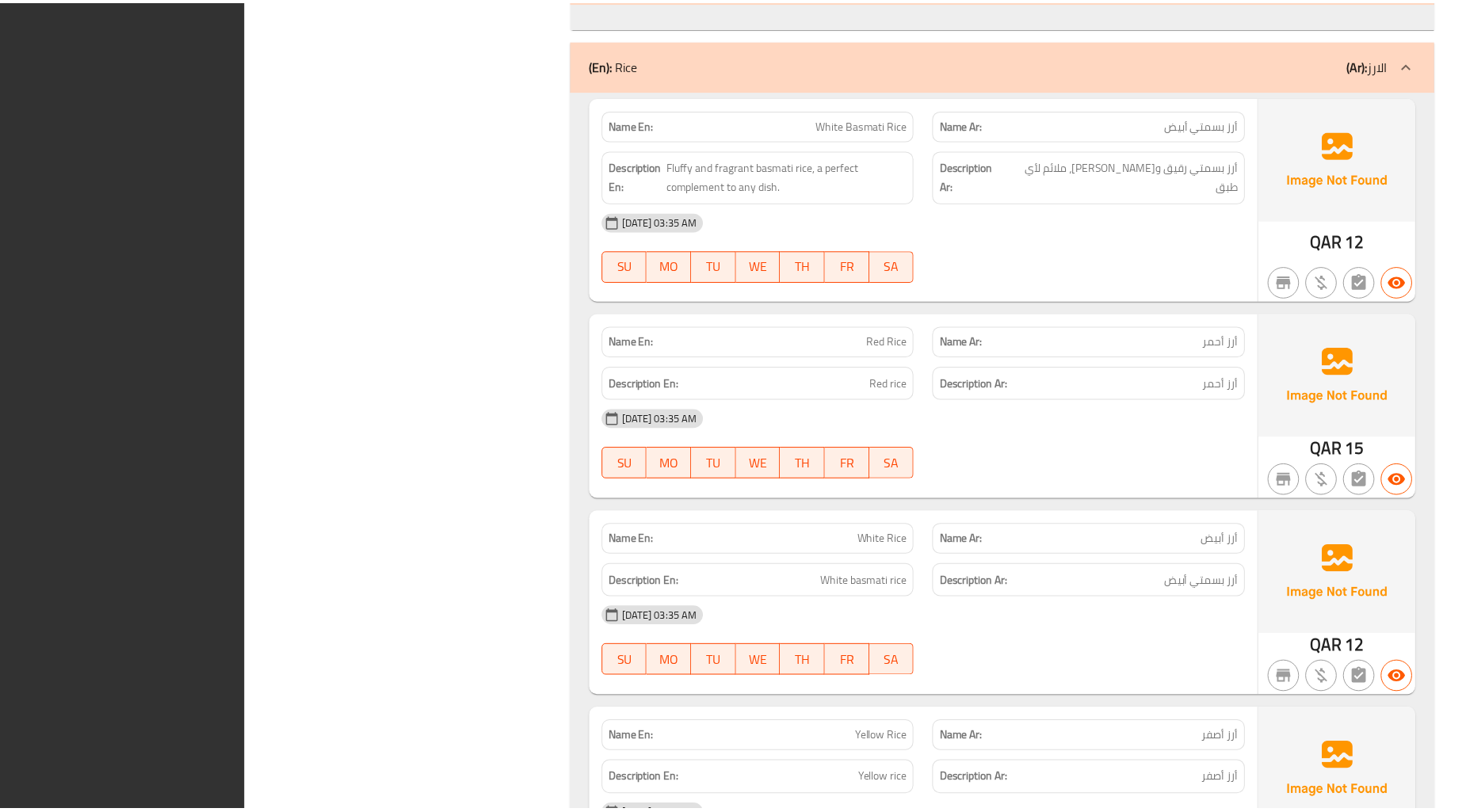
scroll to position [9691, 0]
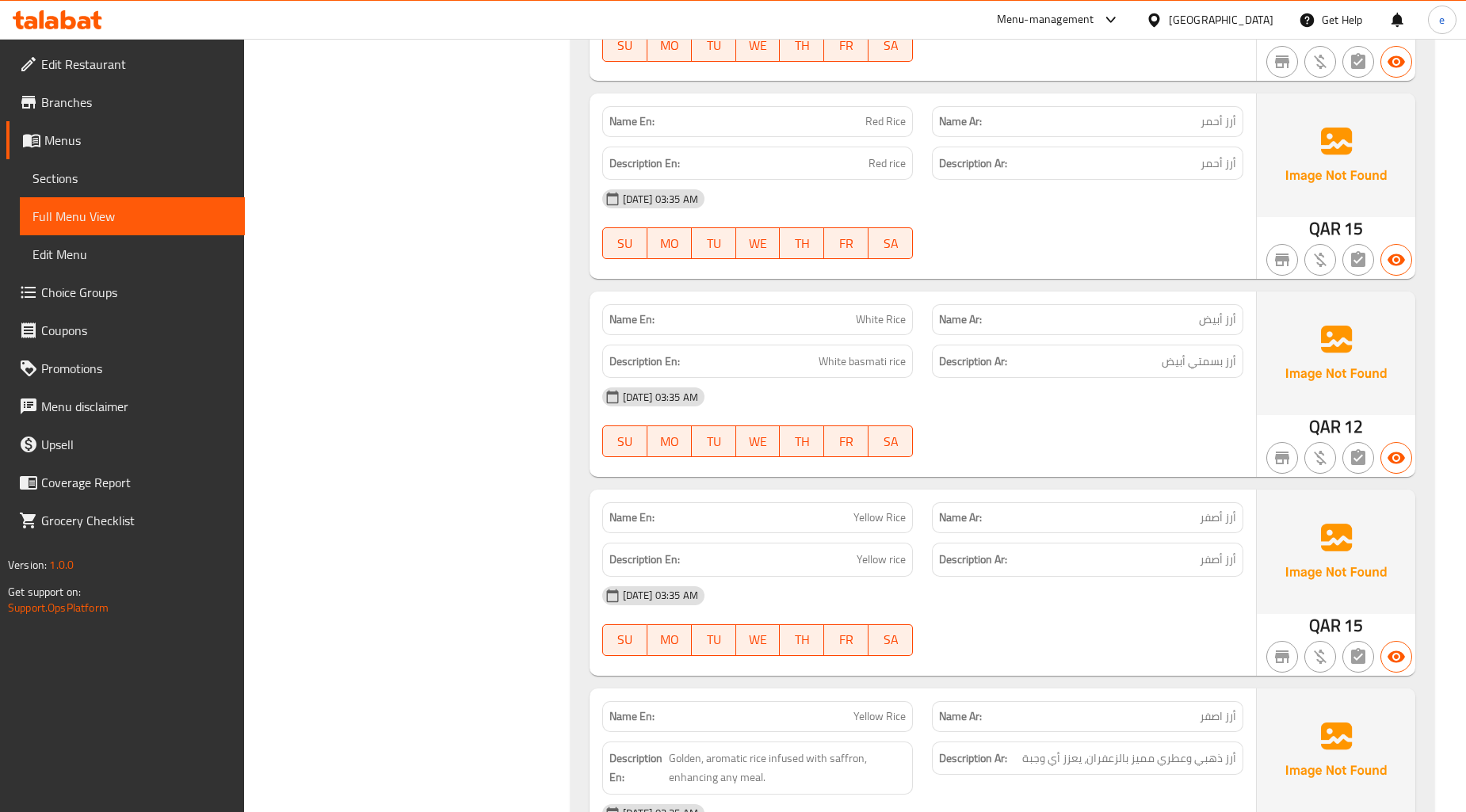
click at [214, 187] on span "Sections" at bounding box center [132, 178] width 200 height 19
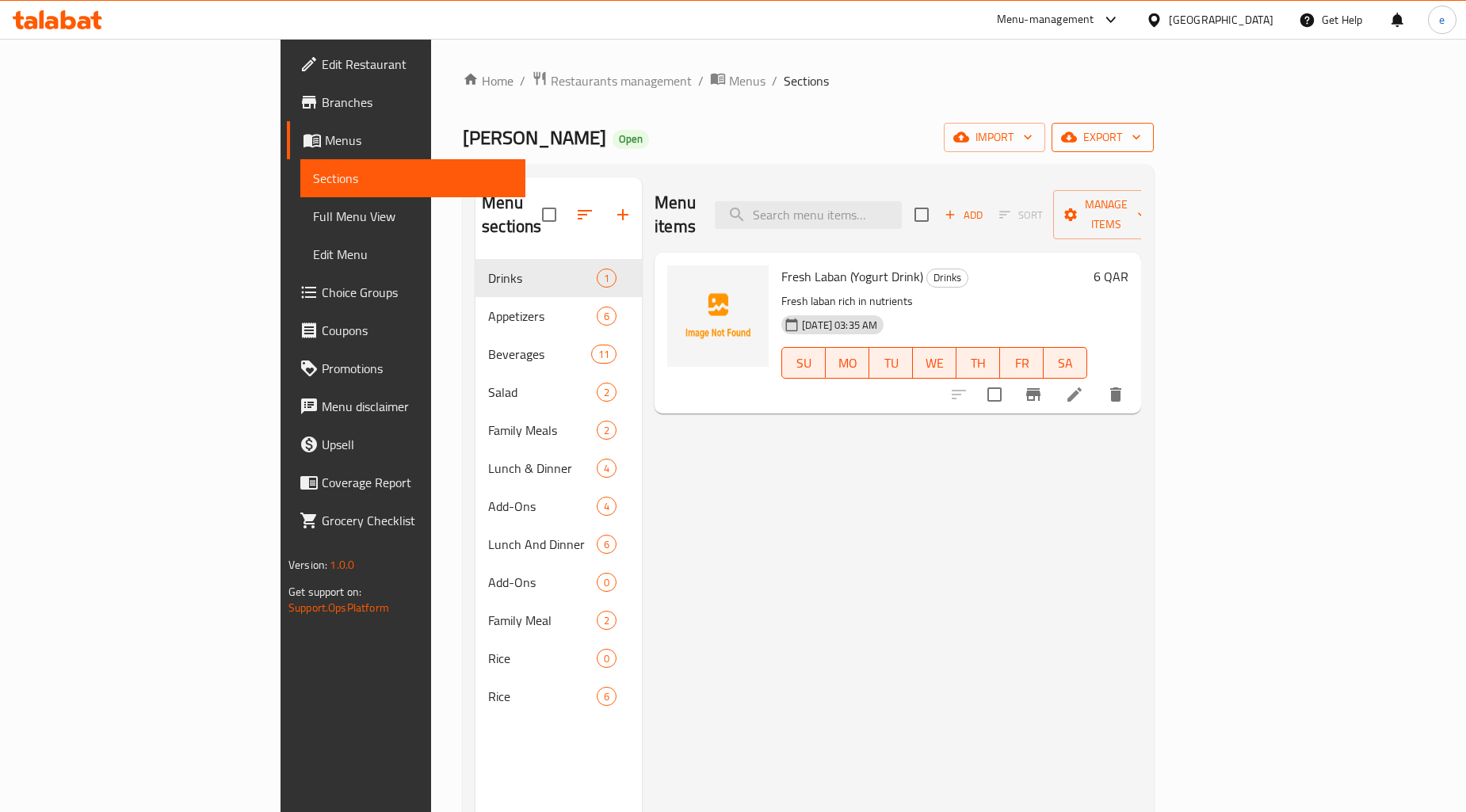
click at [1141, 141] on span "export" at bounding box center [1102, 137] width 77 height 20
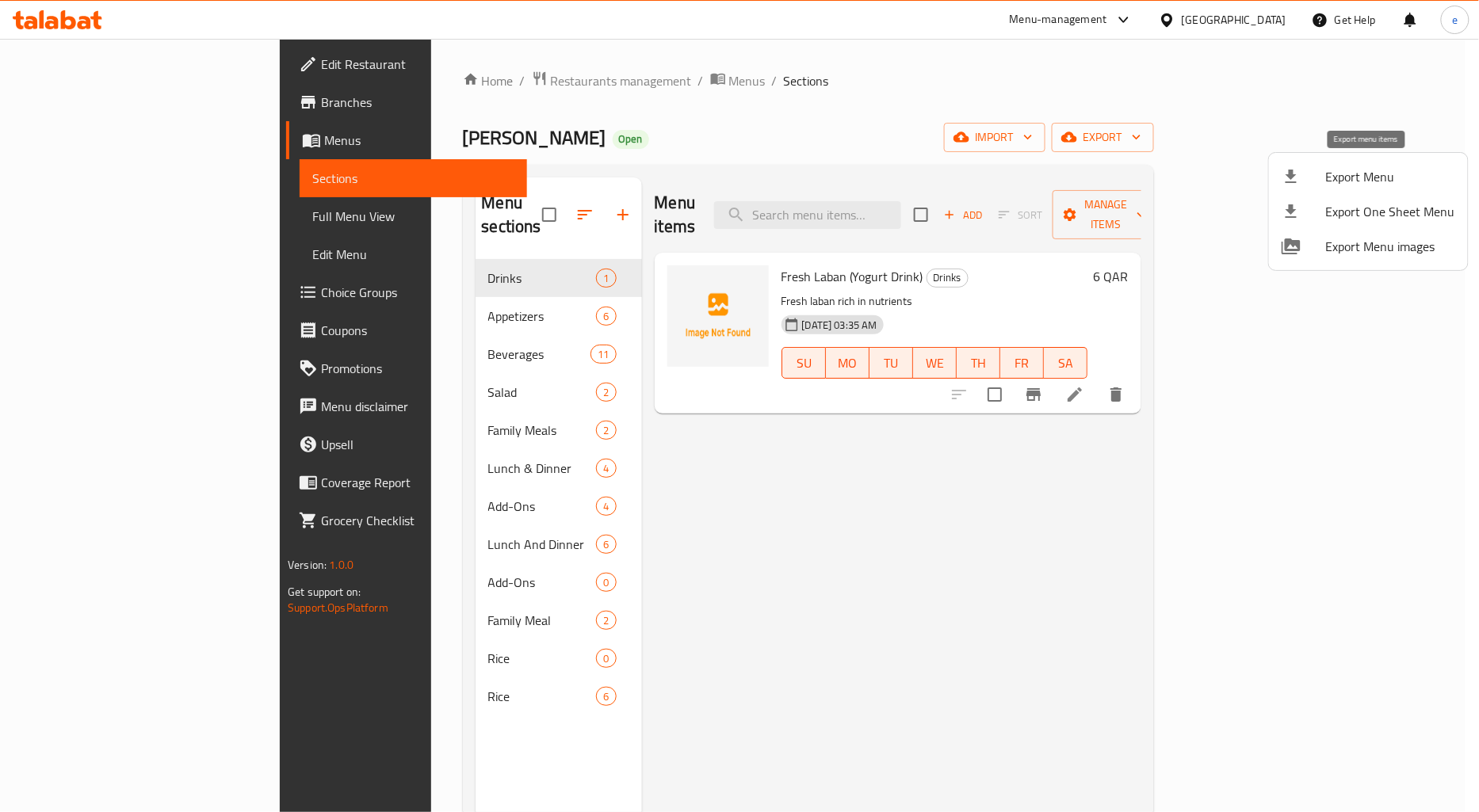
click at [1335, 188] on li "Export Menu" at bounding box center [1368, 177] width 199 height 35
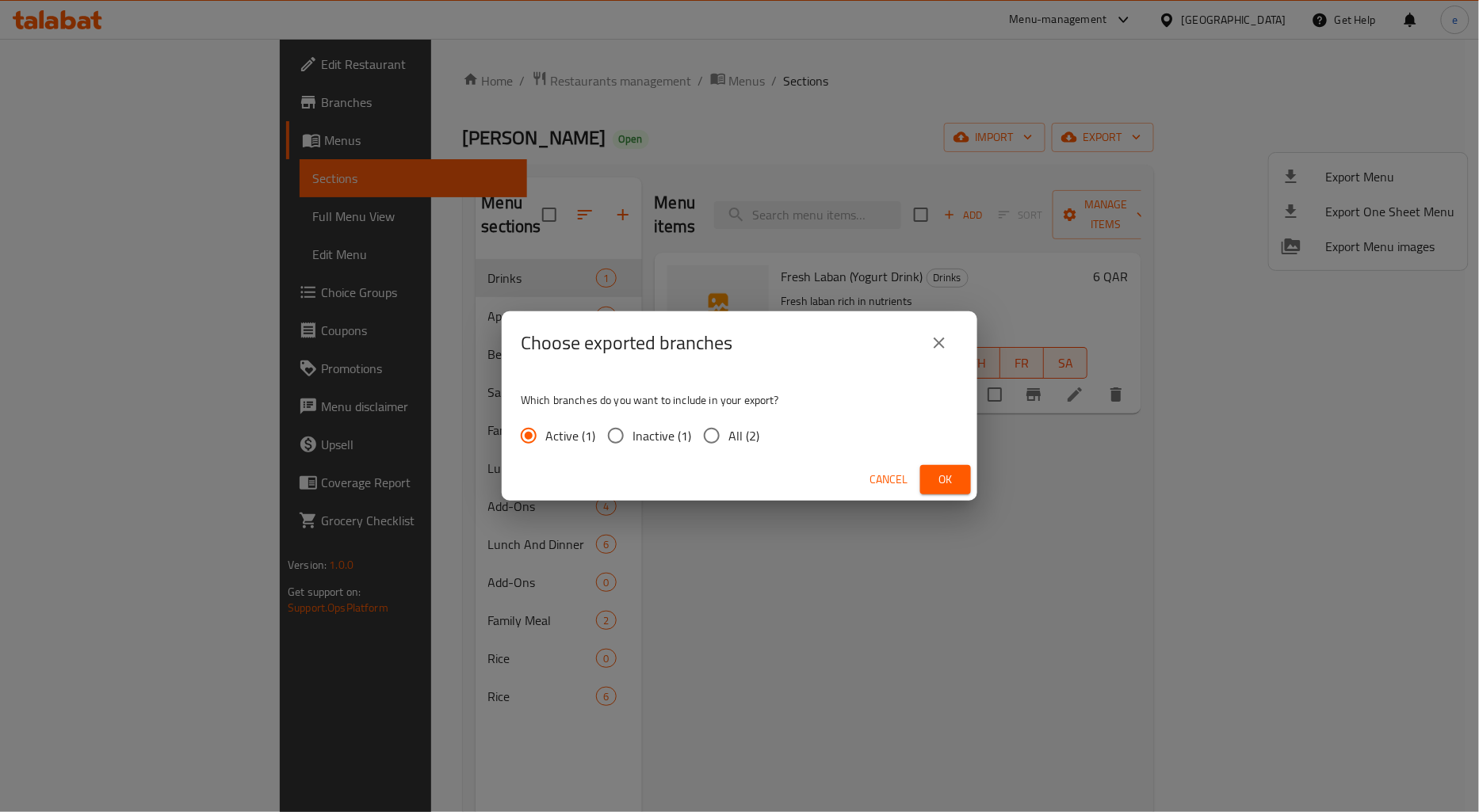
click at [728, 432] on span "All (2)" at bounding box center [743, 435] width 31 height 19
click at [728, 432] on input "All (2)" at bounding box center [711, 435] width 33 height 33
radio input "true"
click at [957, 475] on span "Ok" at bounding box center [945, 480] width 26 height 20
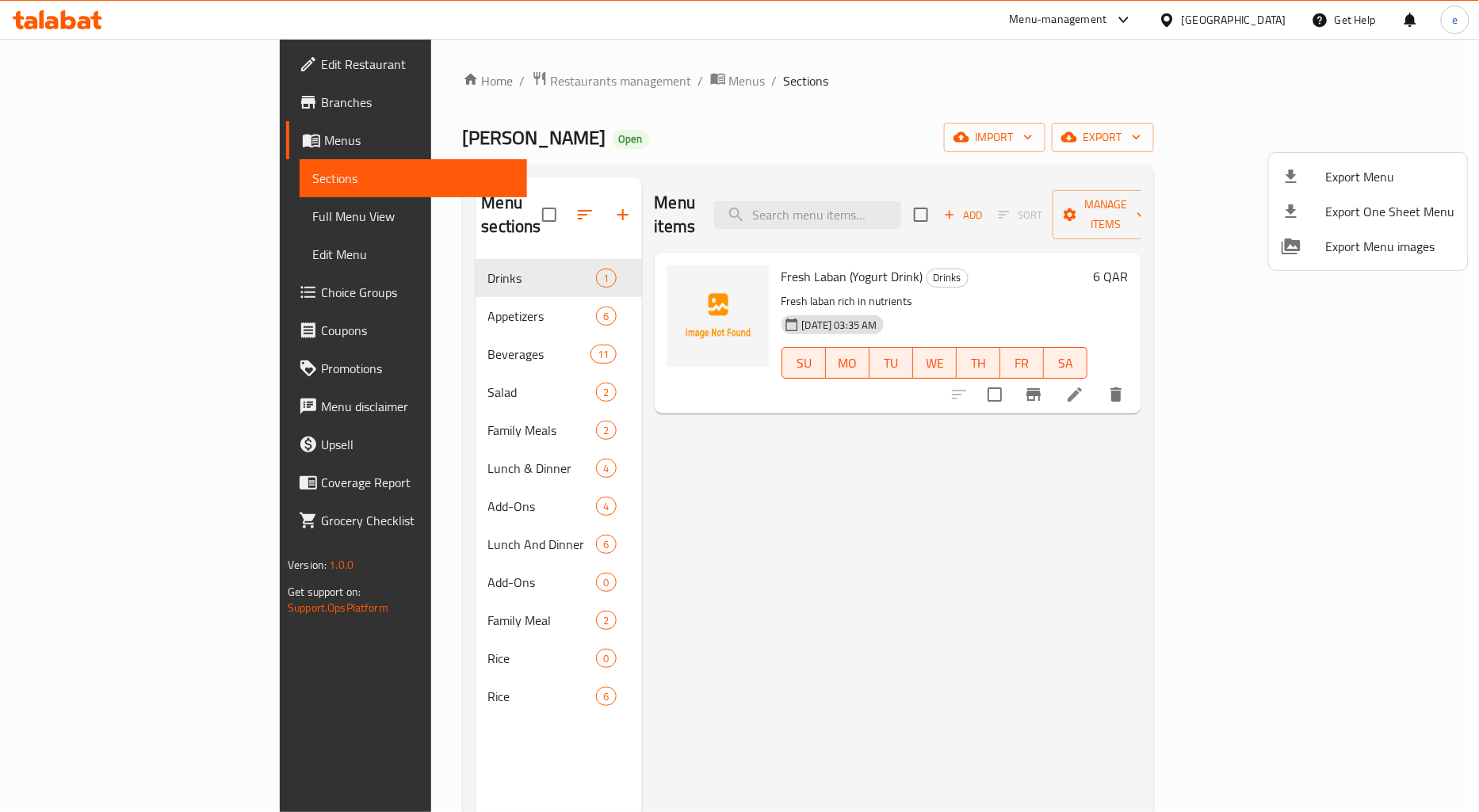
click at [96, 97] on div at bounding box center [740, 406] width 1479 height 812
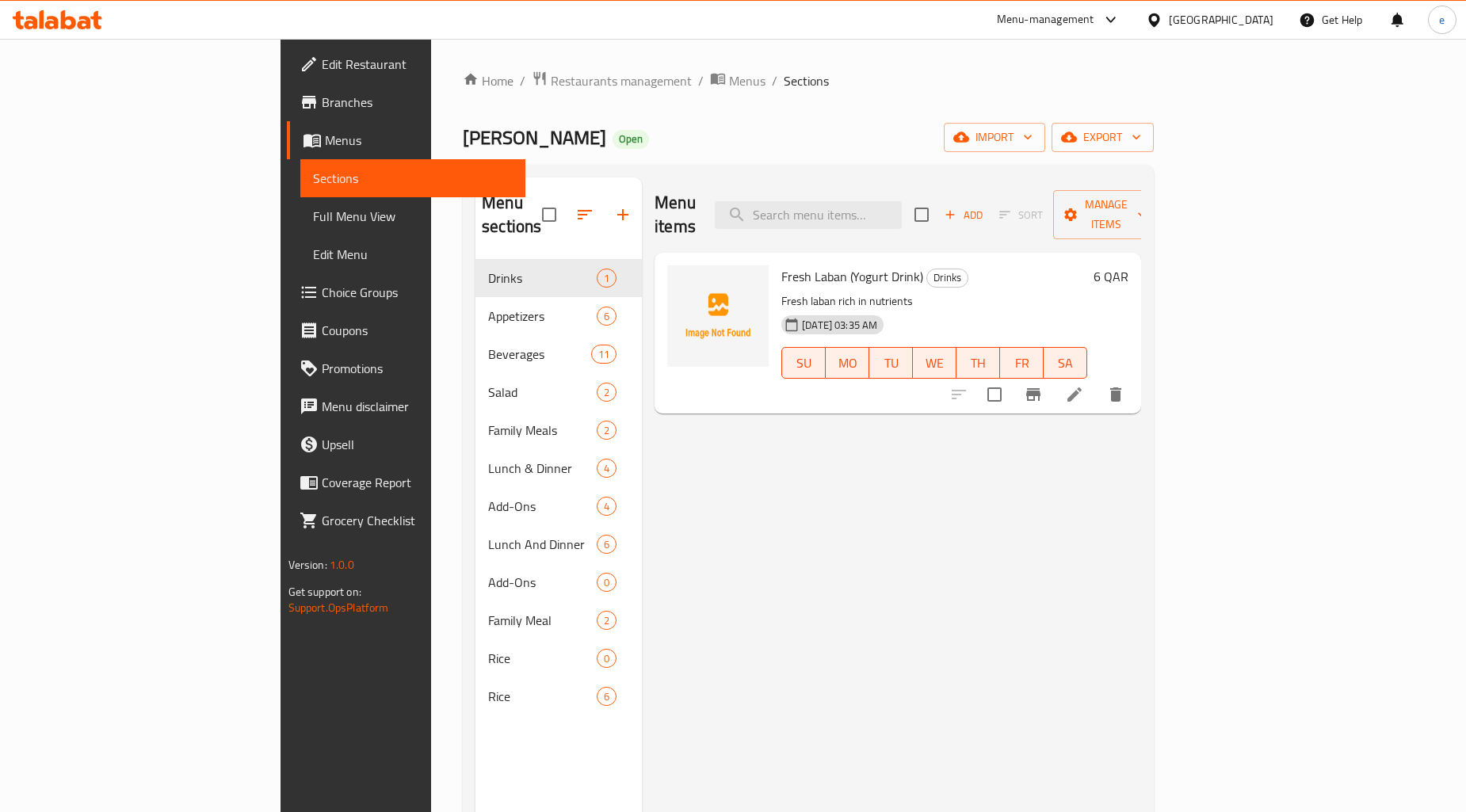
click at [321, 97] on span "Branches" at bounding box center [416, 102] width 191 height 19
